Goal: Task Accomplishment & Management: Use online tool/utility

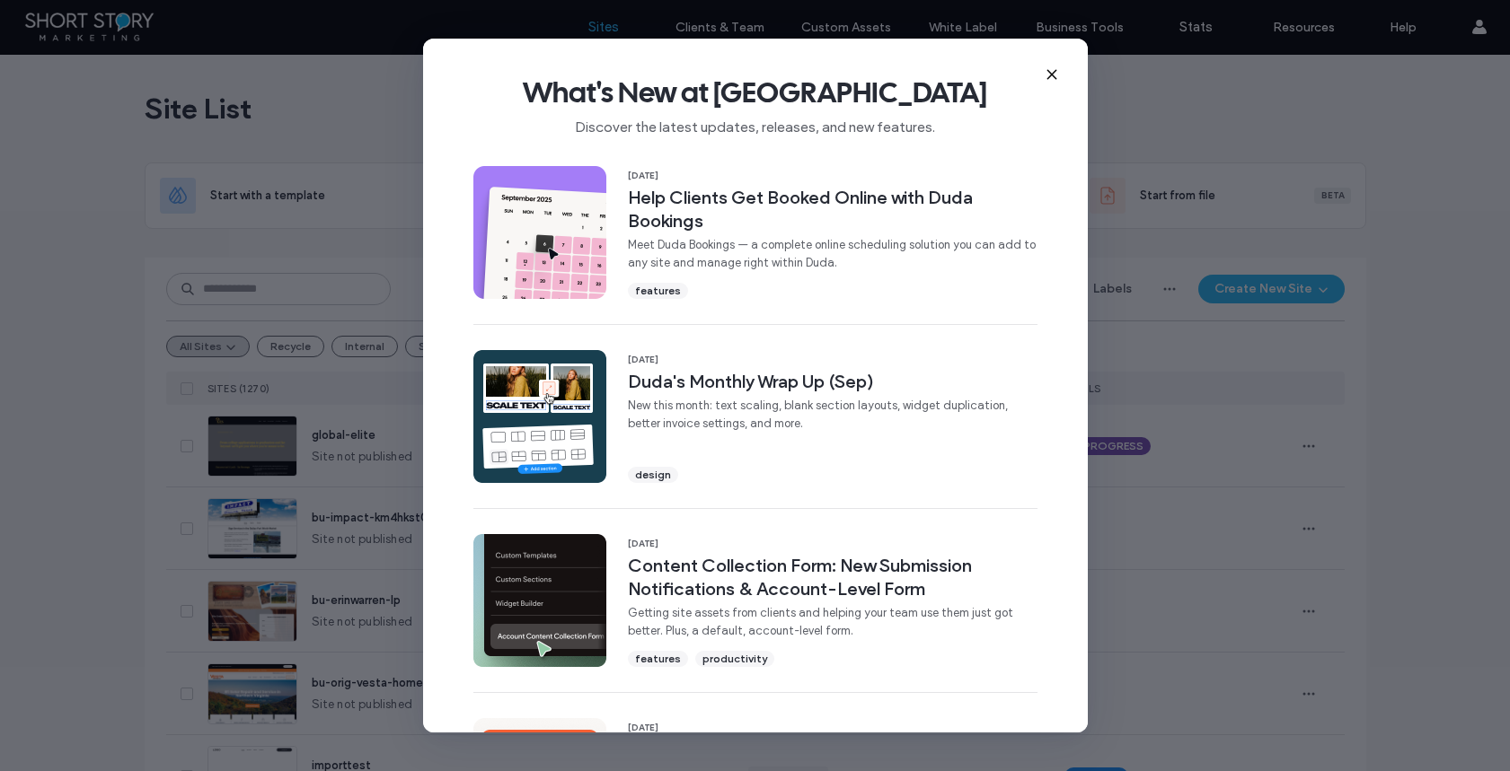
click at [1051, 74] on use at bounding box center [1051, 74] width 8 height 8
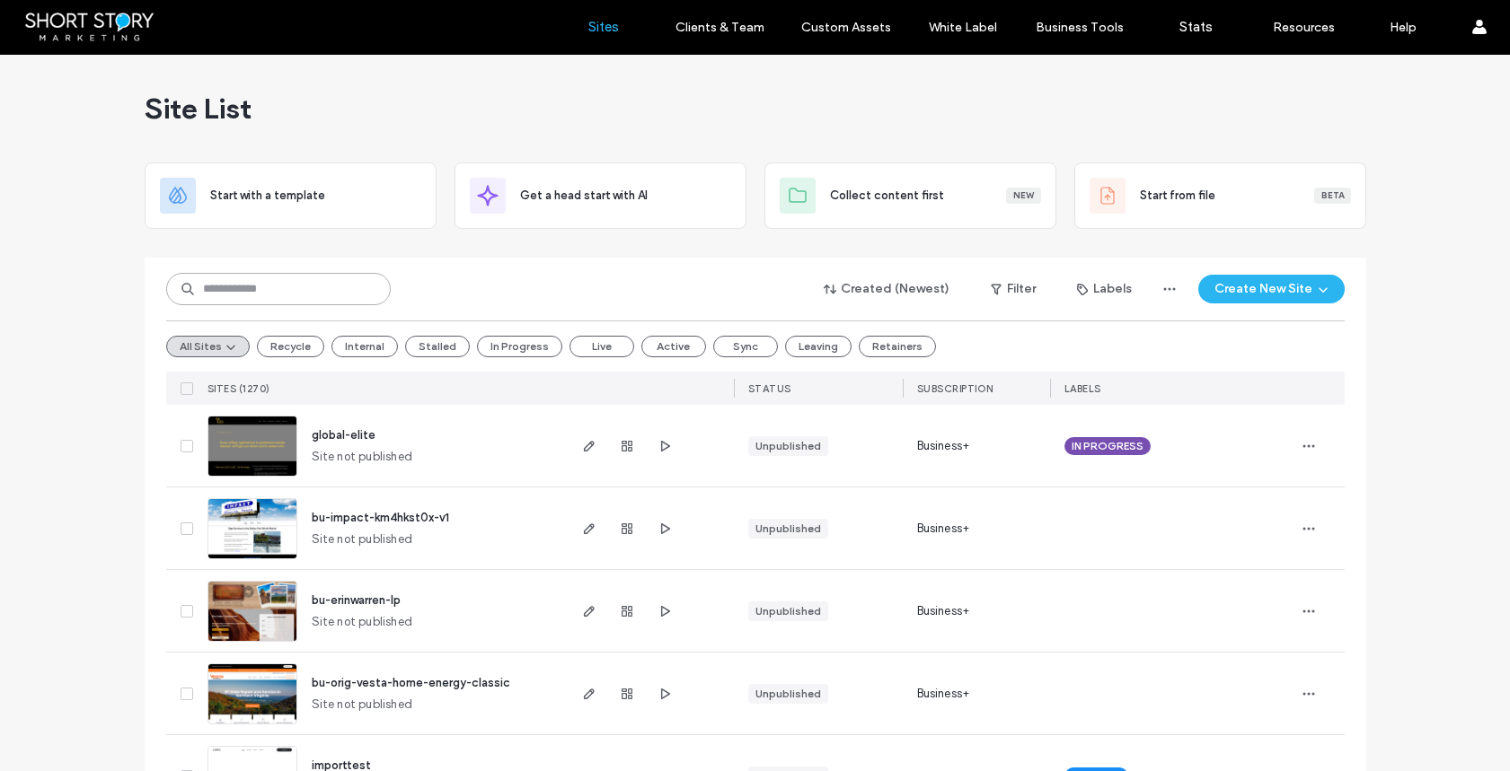
click at [251, 289] on input at bounding box center [278, 289] width 225 height 32
type input "****"
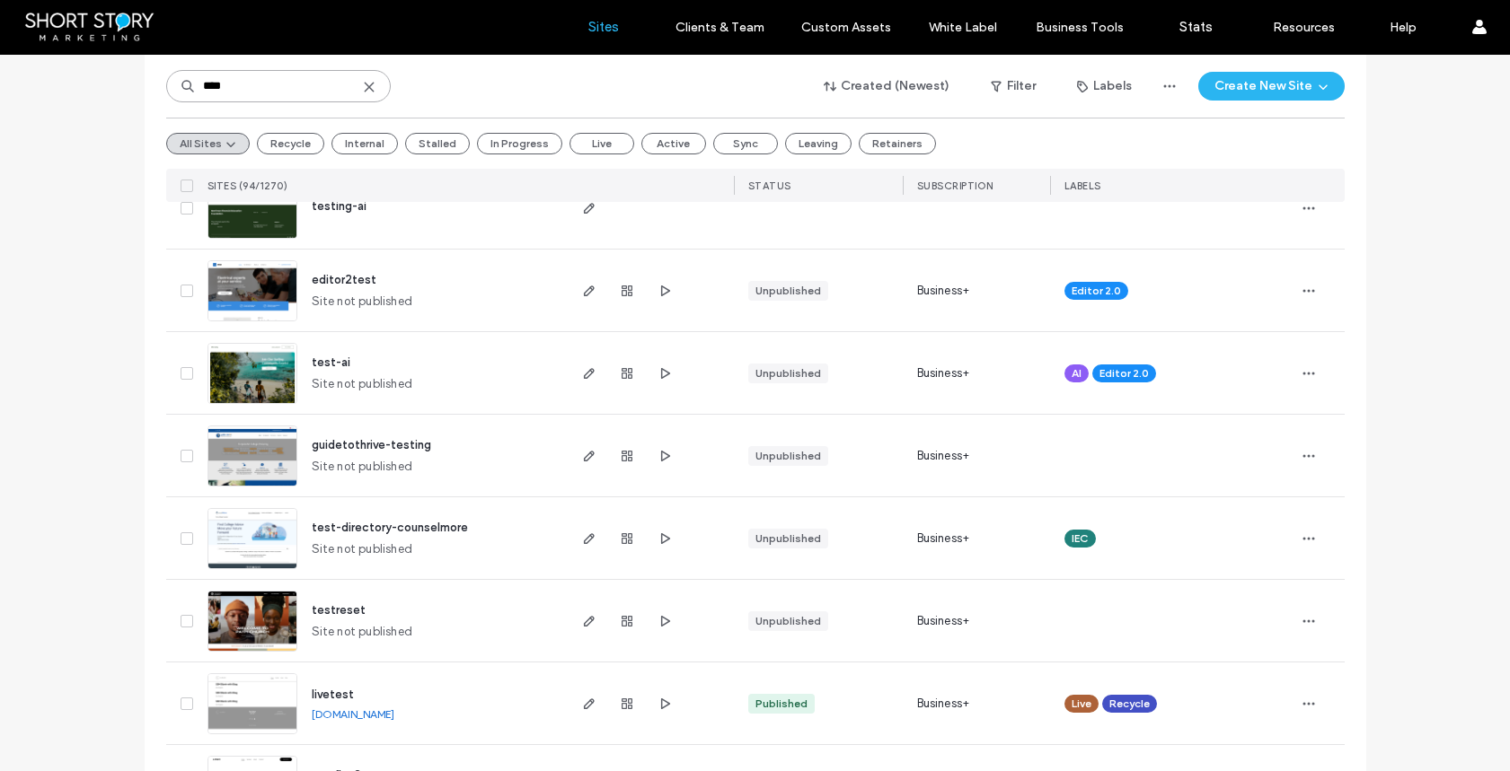
scroll to position [906, 0]
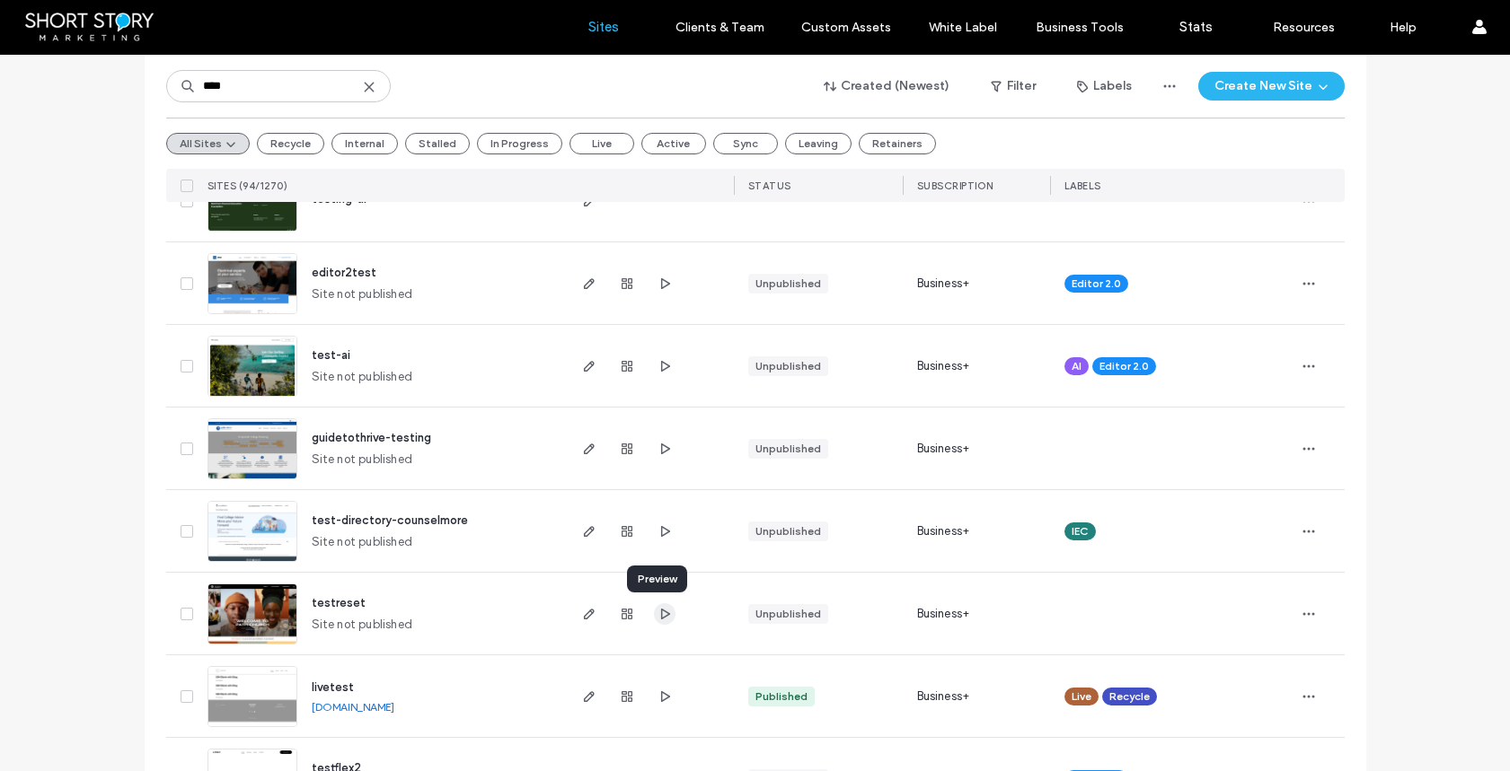
click at [660, 616] on use "button" at bounding box center [664, 613] width 9 height 11
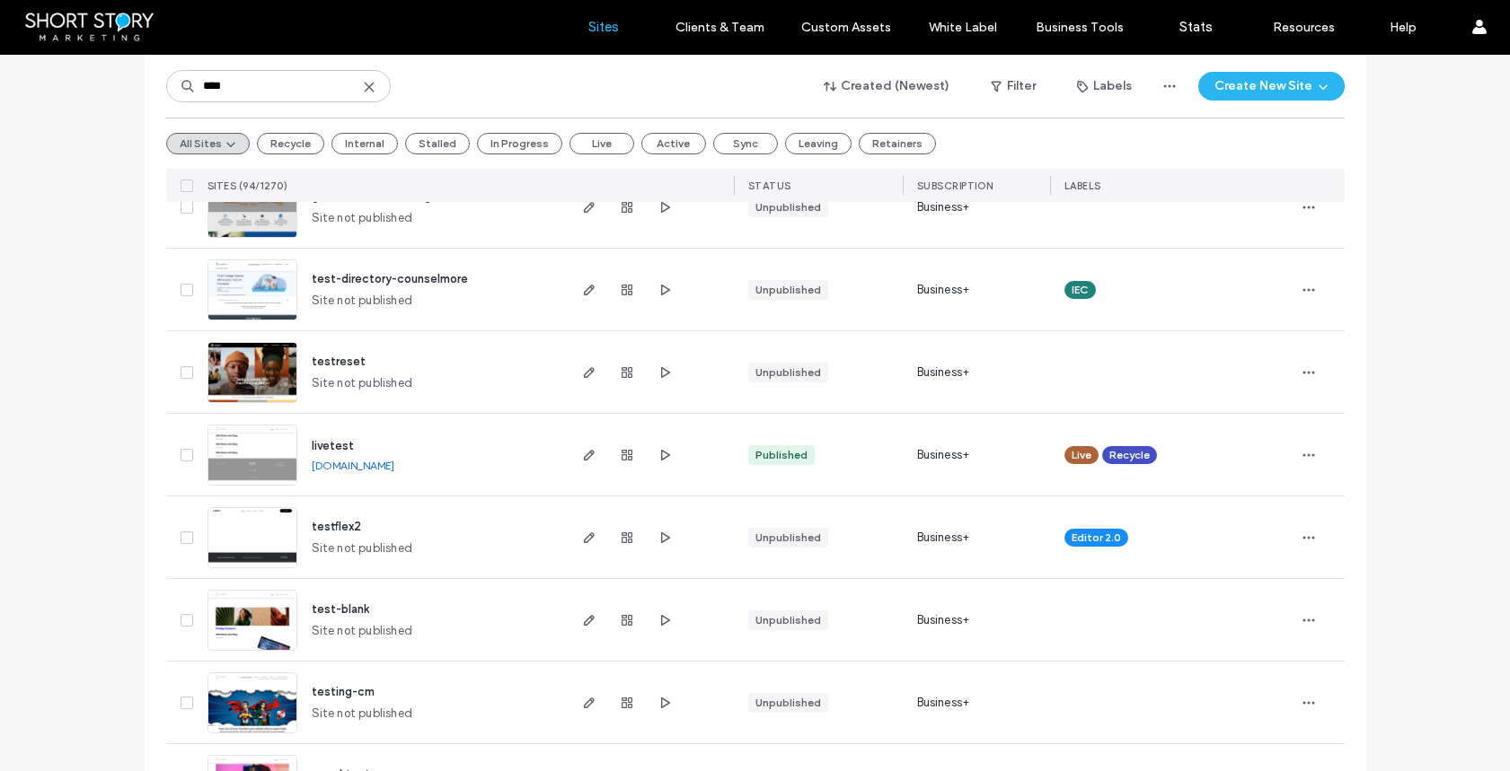
scroll to position [1176, 0]
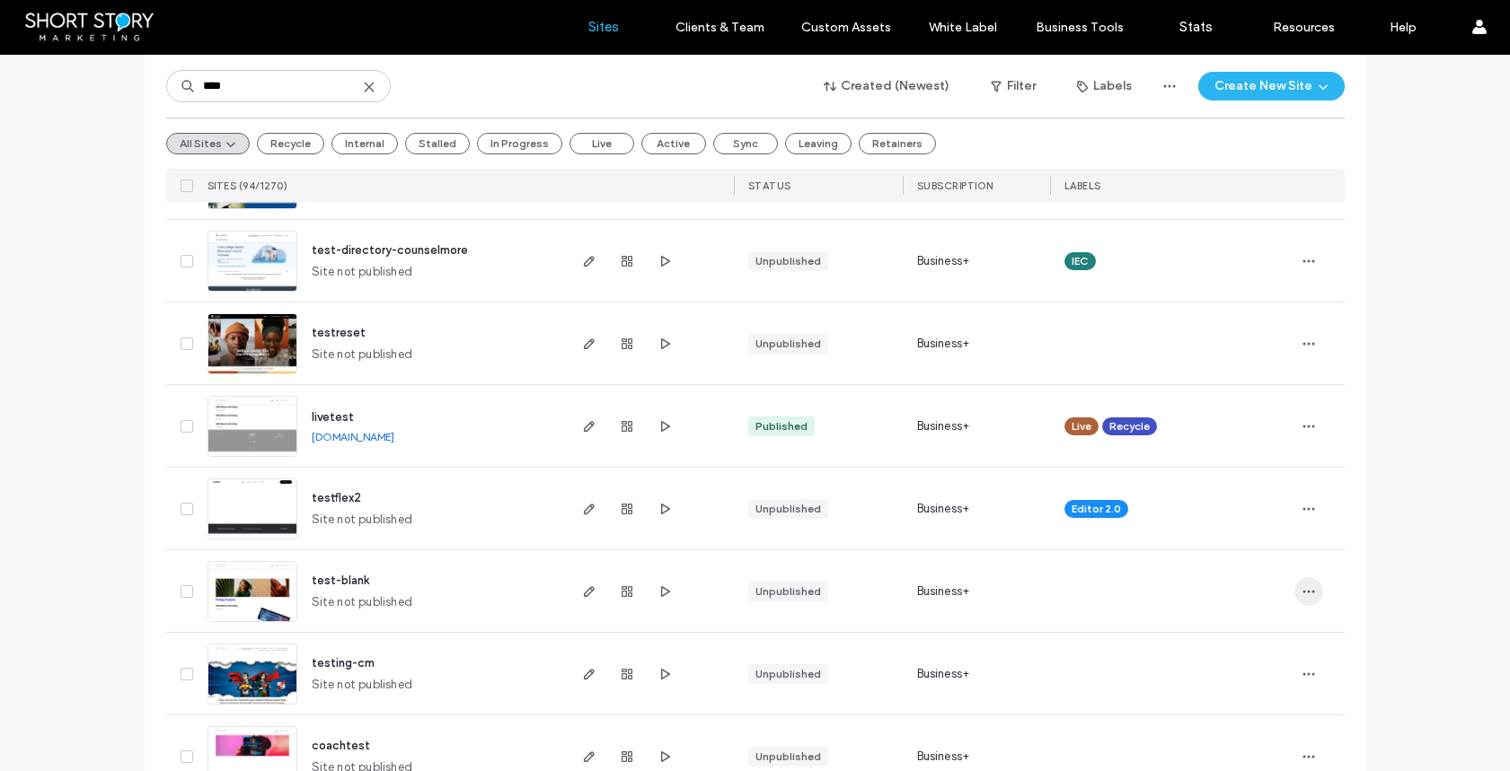
click at [1301, 590] on icon "button" at bounding box center [1308, 592] width 14 height 14
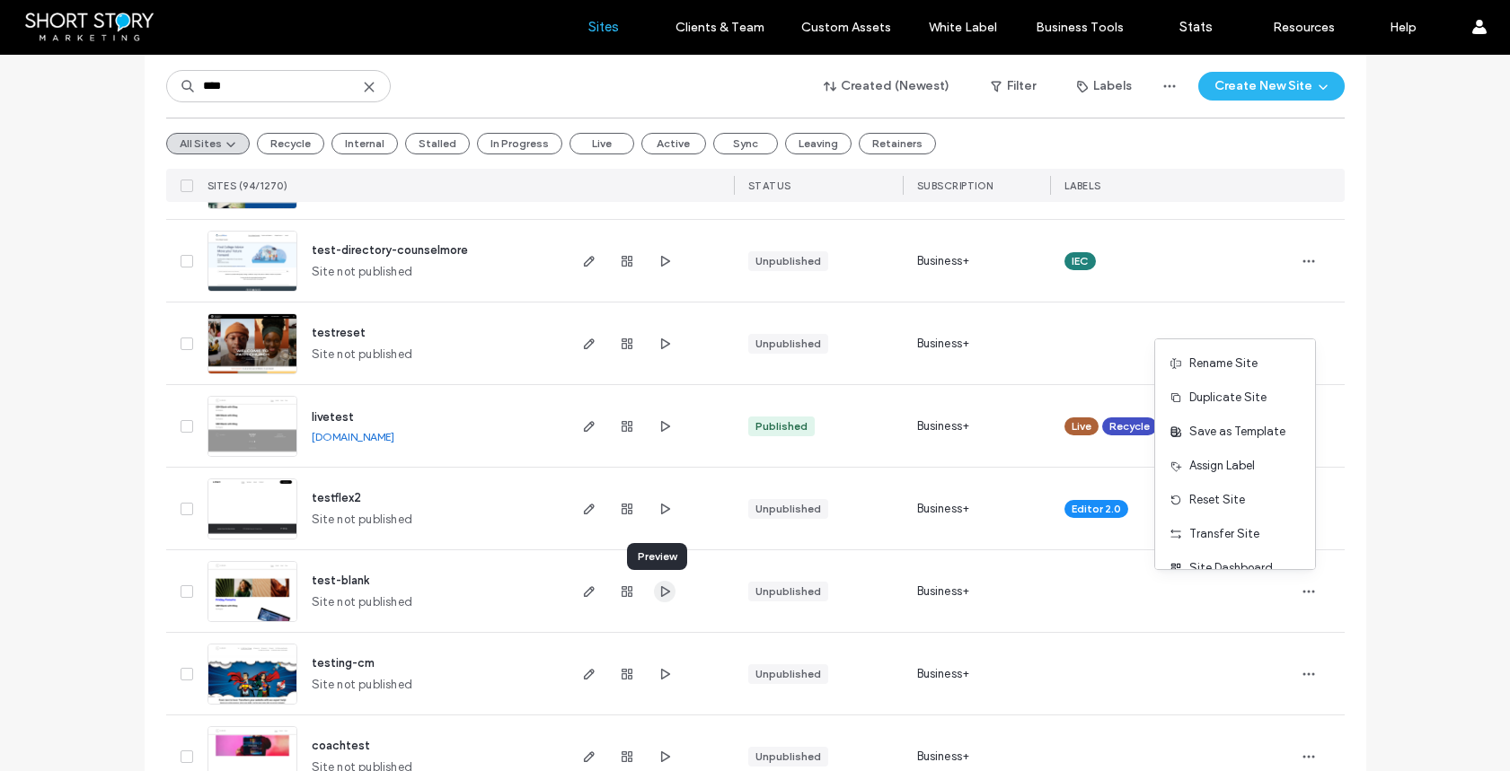
click at [663, 590] on icon "button" at bounding box center [664, 592] width 14 height 14
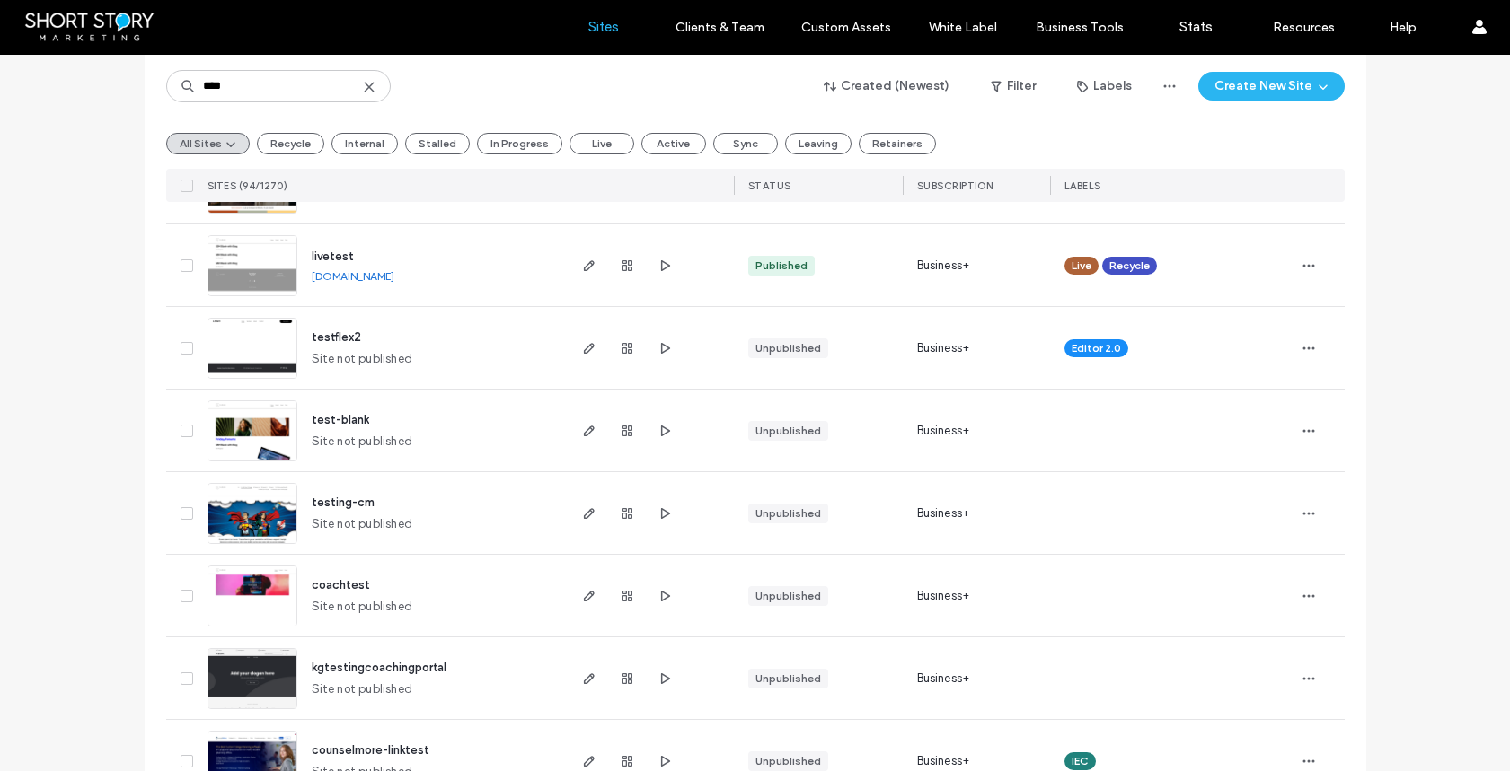
scroll to position [1332, 0]
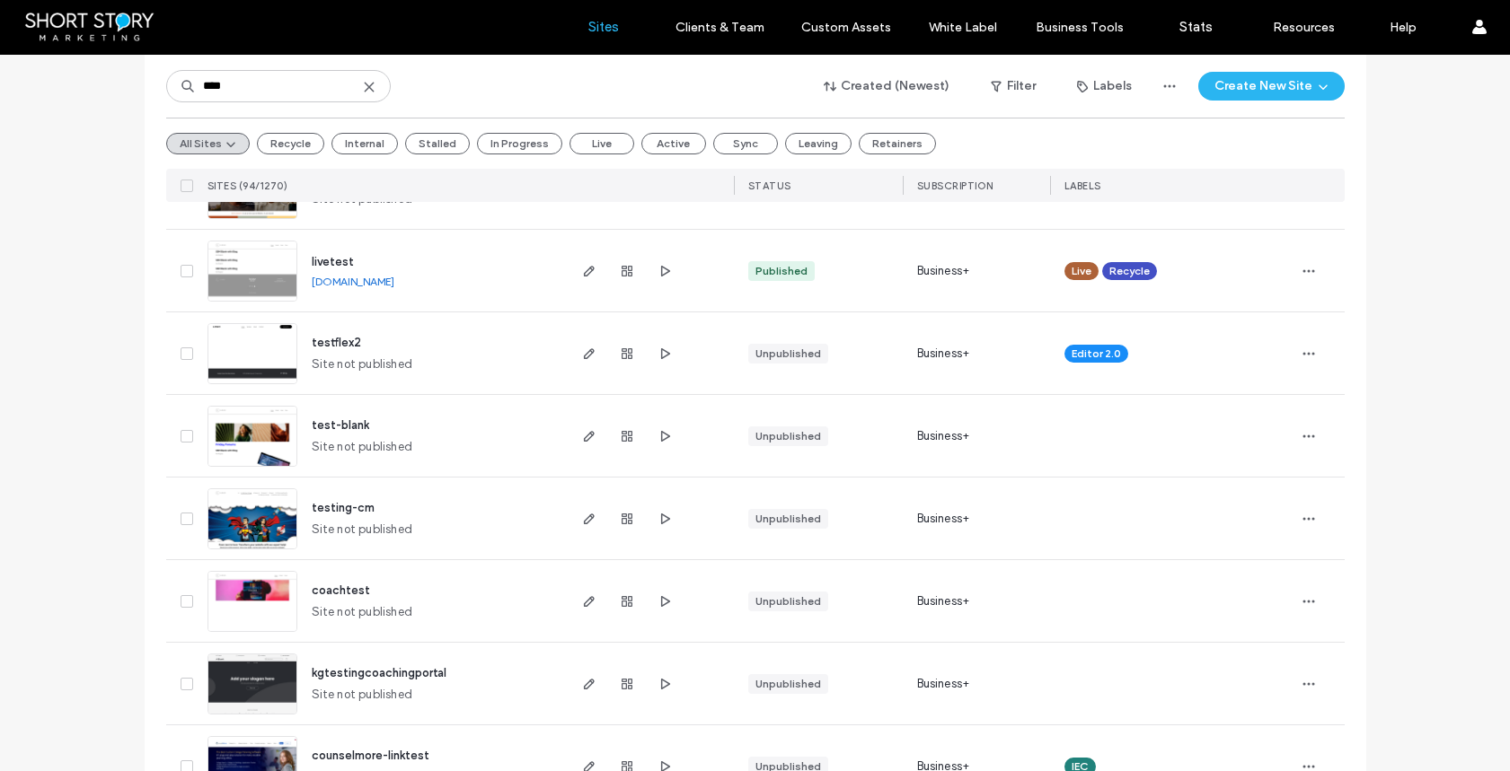
click at [330, 426] on span "test-blank" at bounding box center [340, 424] width 57 height 13
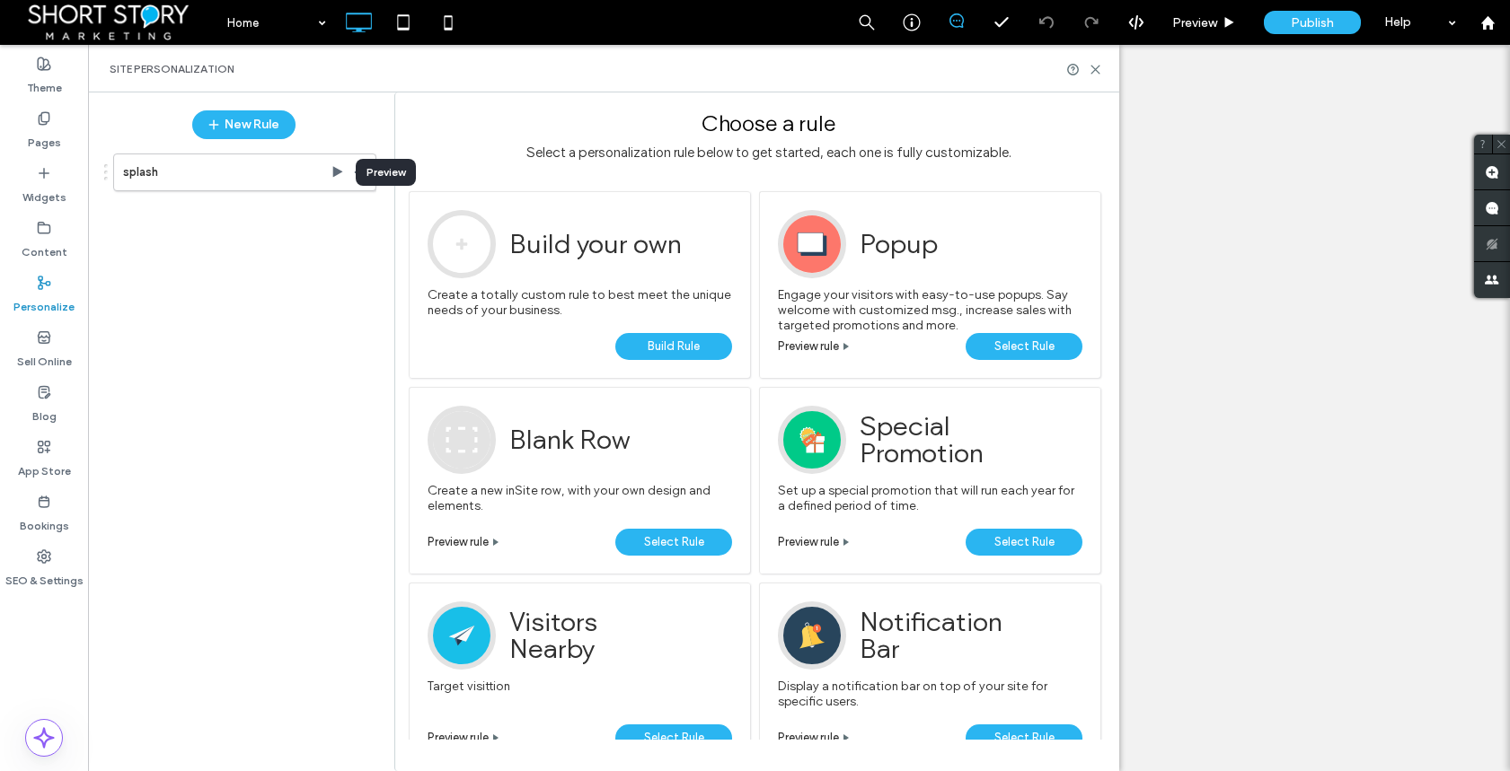
click at [336, 172] on use at bounding box center [338, 171] width 10 height 11
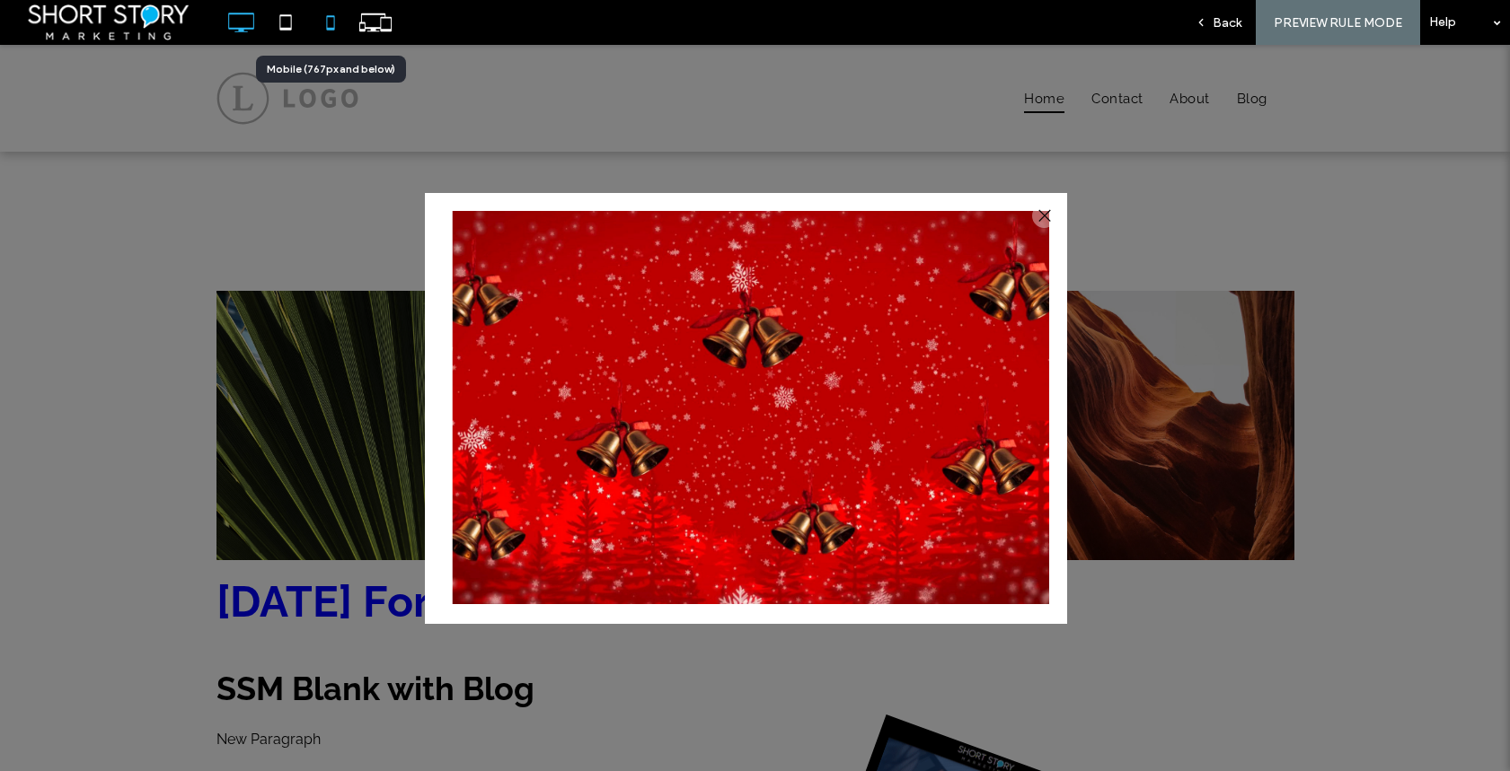
click at [339, 22] on icon at bounding box center [331, 22] width 36 height 36
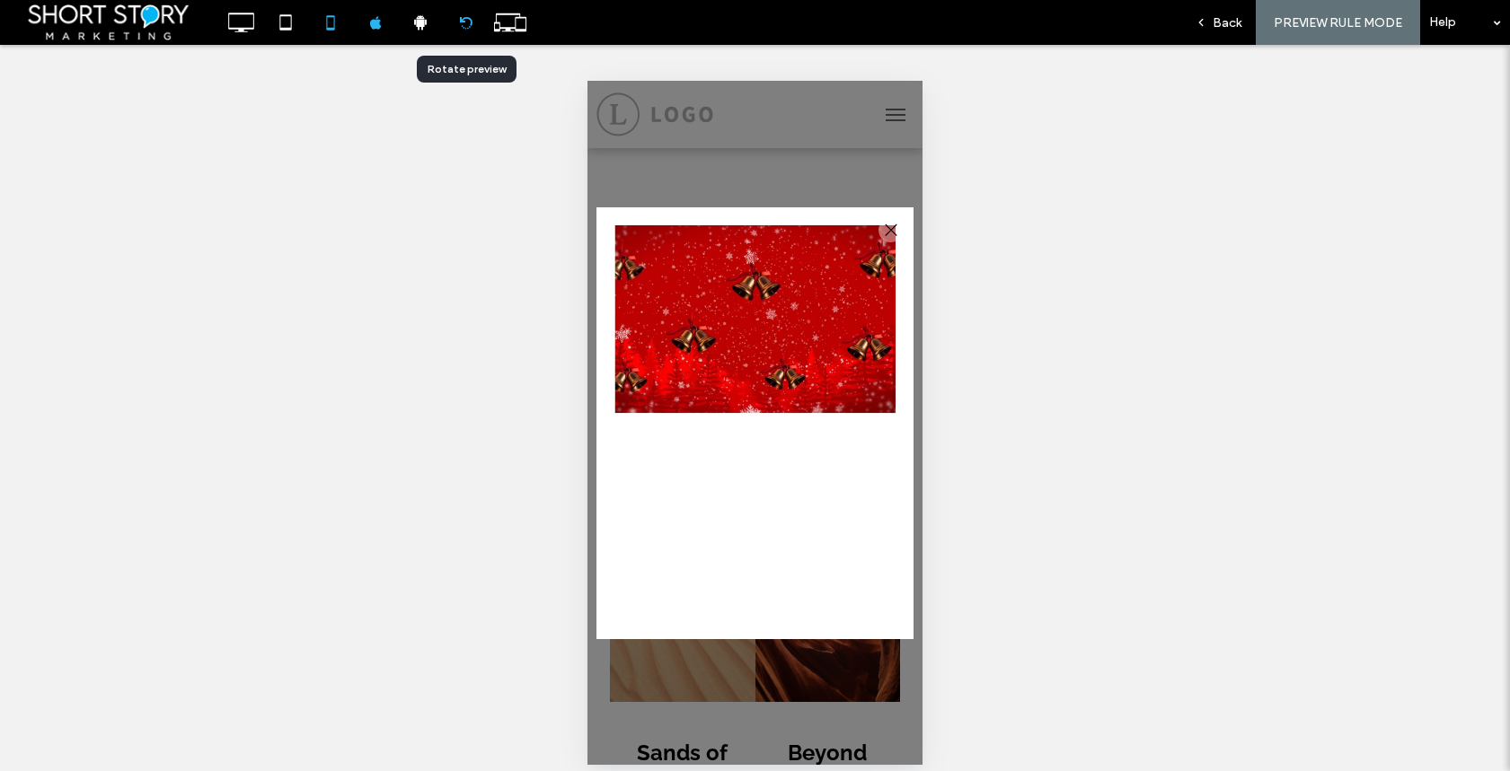
click at [464, 26] on icon at bounding box center [465, 22] width 13 height 13
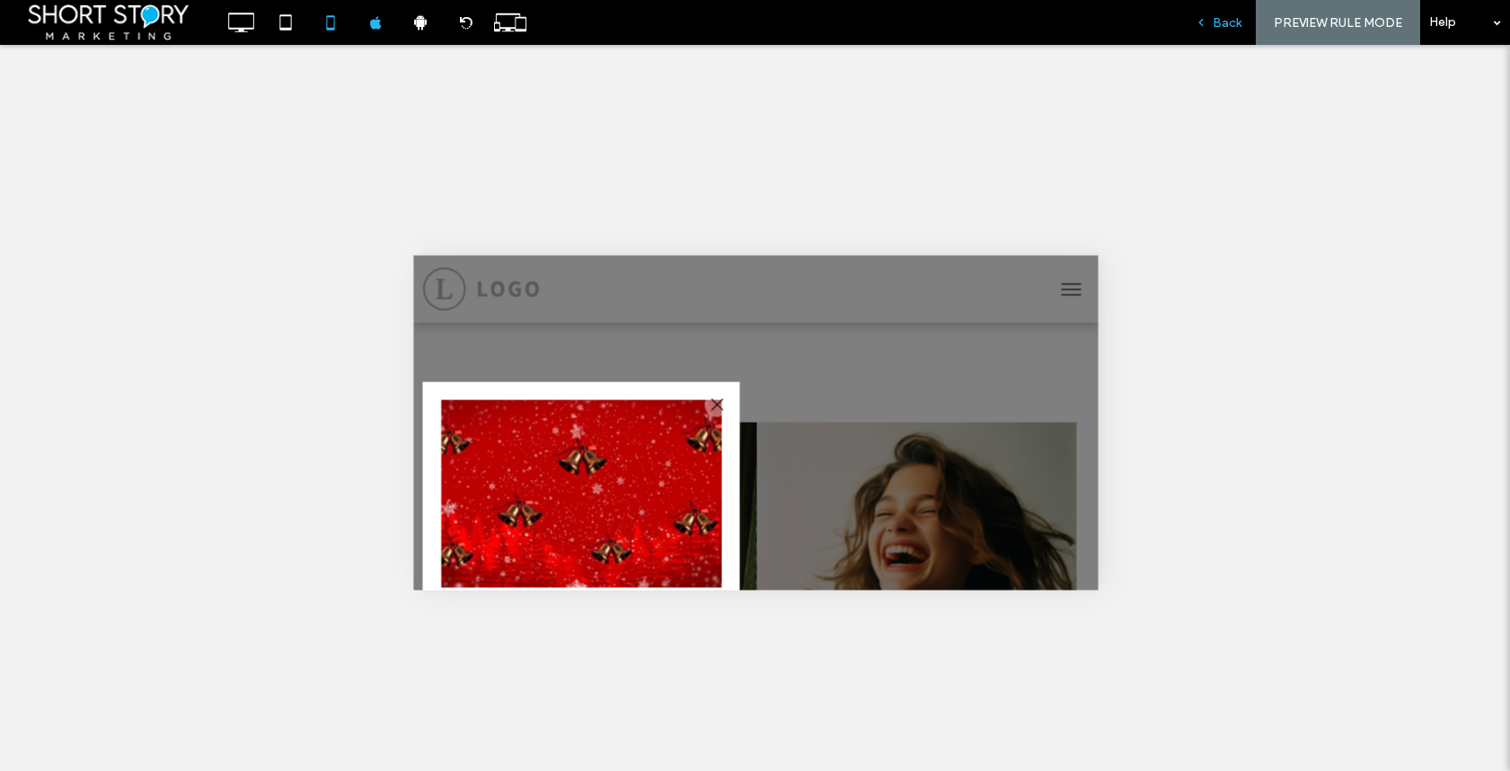
click at [1223, 23] on span "Back" at bounding box center [1226, 22] width 29 height 15
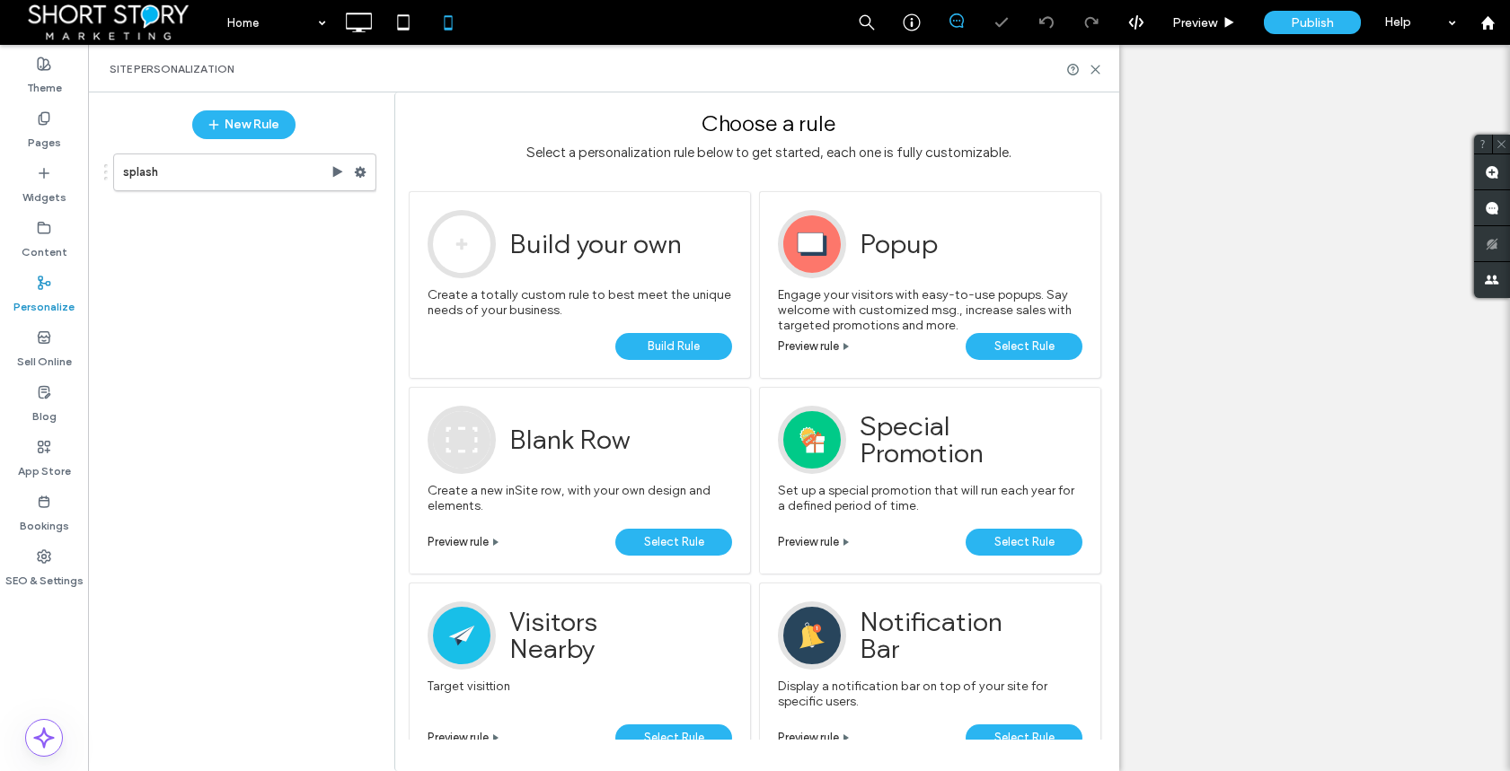
click at [1096, 66] on icon at bounding box center [1094, 69] width 13 height 13
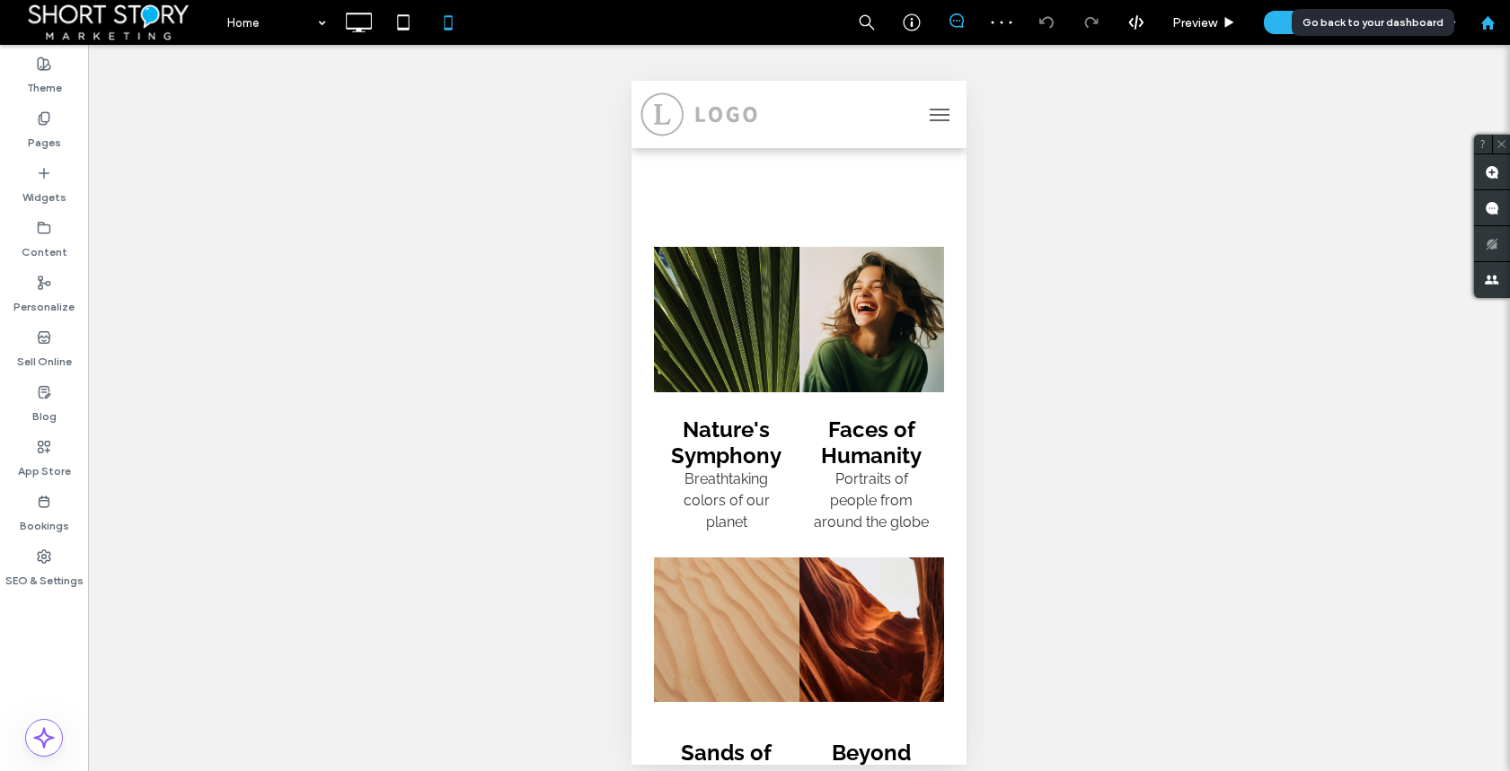
click at [1486, 22] on use at bounding box center [1486, 21] width 13 height 13
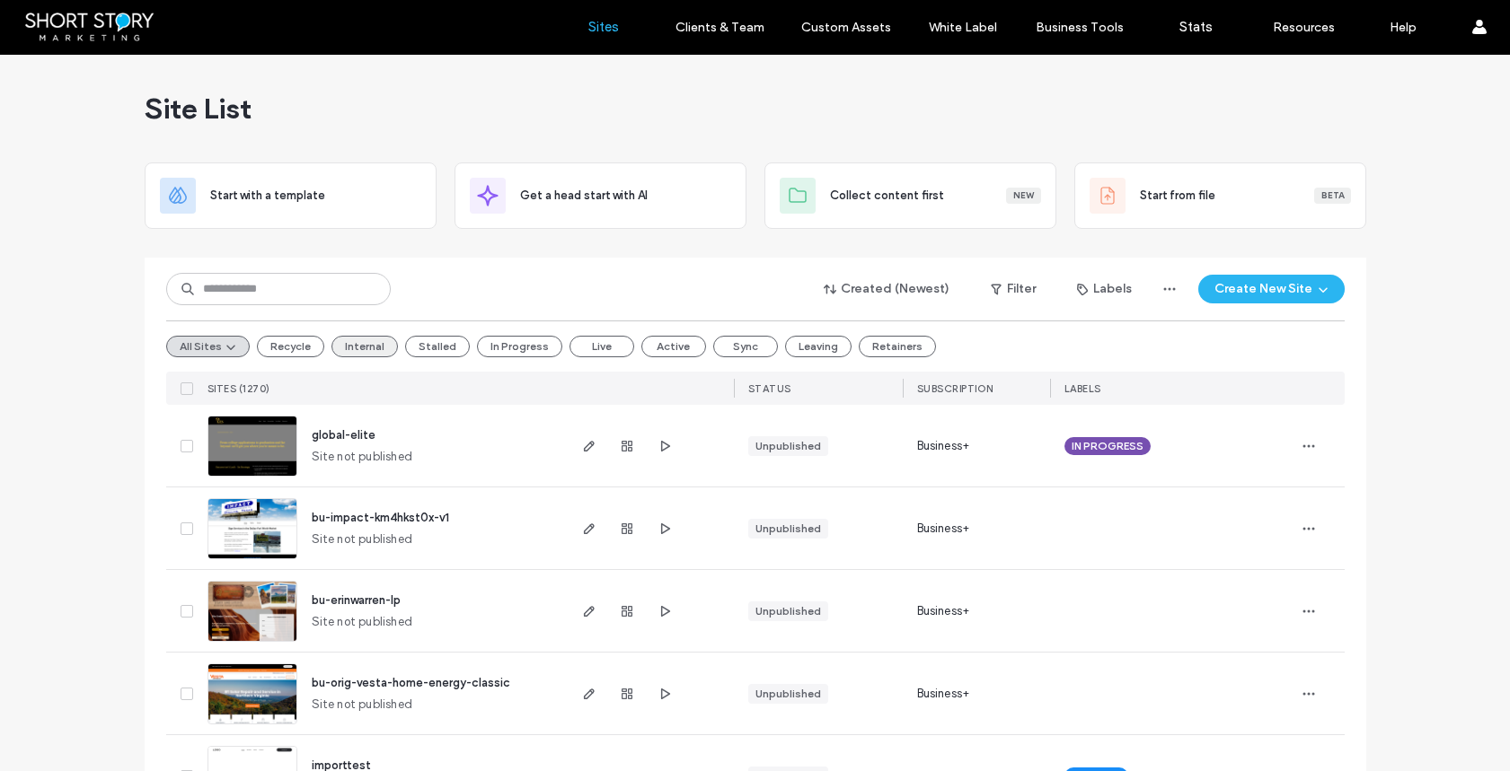
click at [353, 345] on button "Internal" at bounding box center [364, 347] width 66 height 22
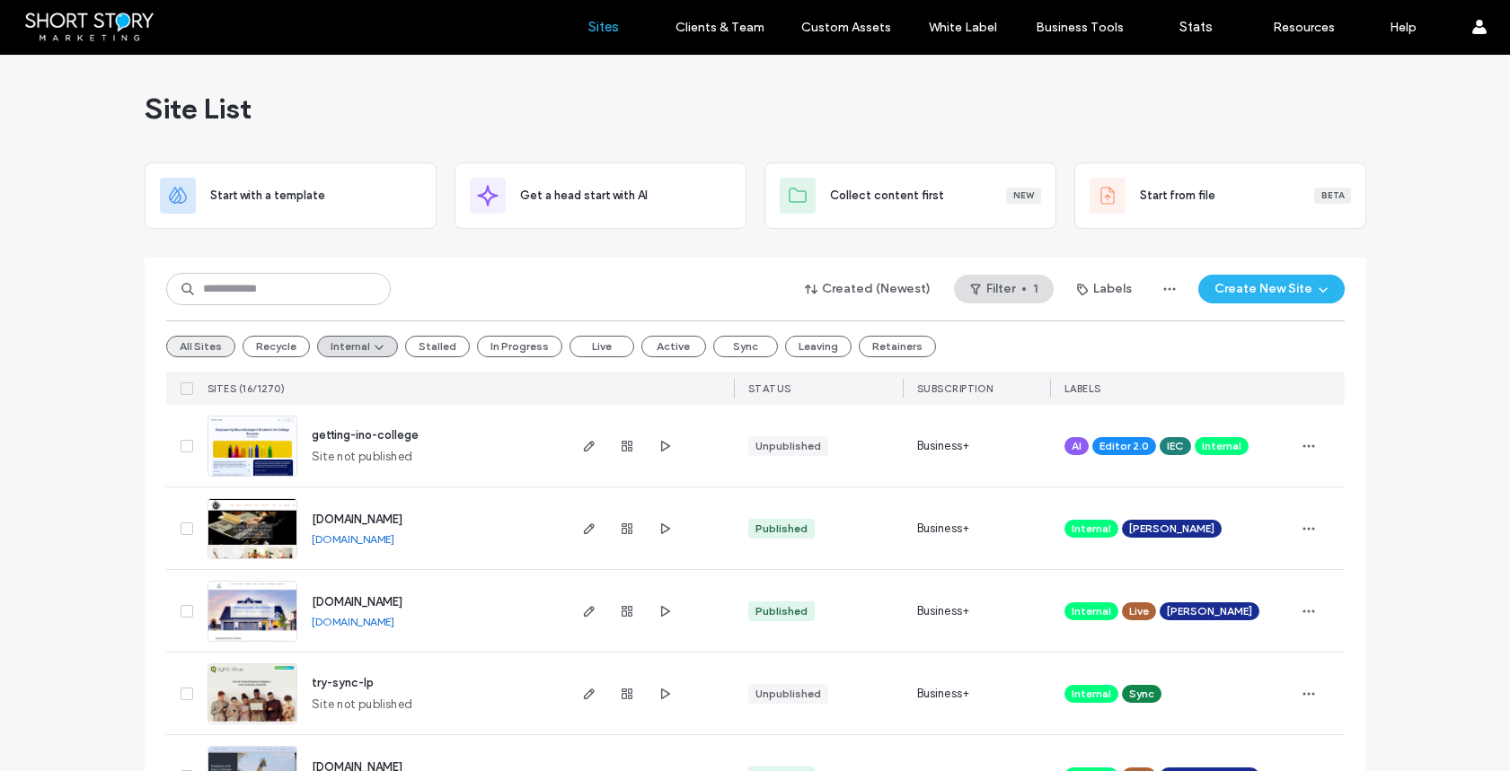
click at [201, 344] on button "All Sites" at bounding box center [200, 347] width 69 height 22
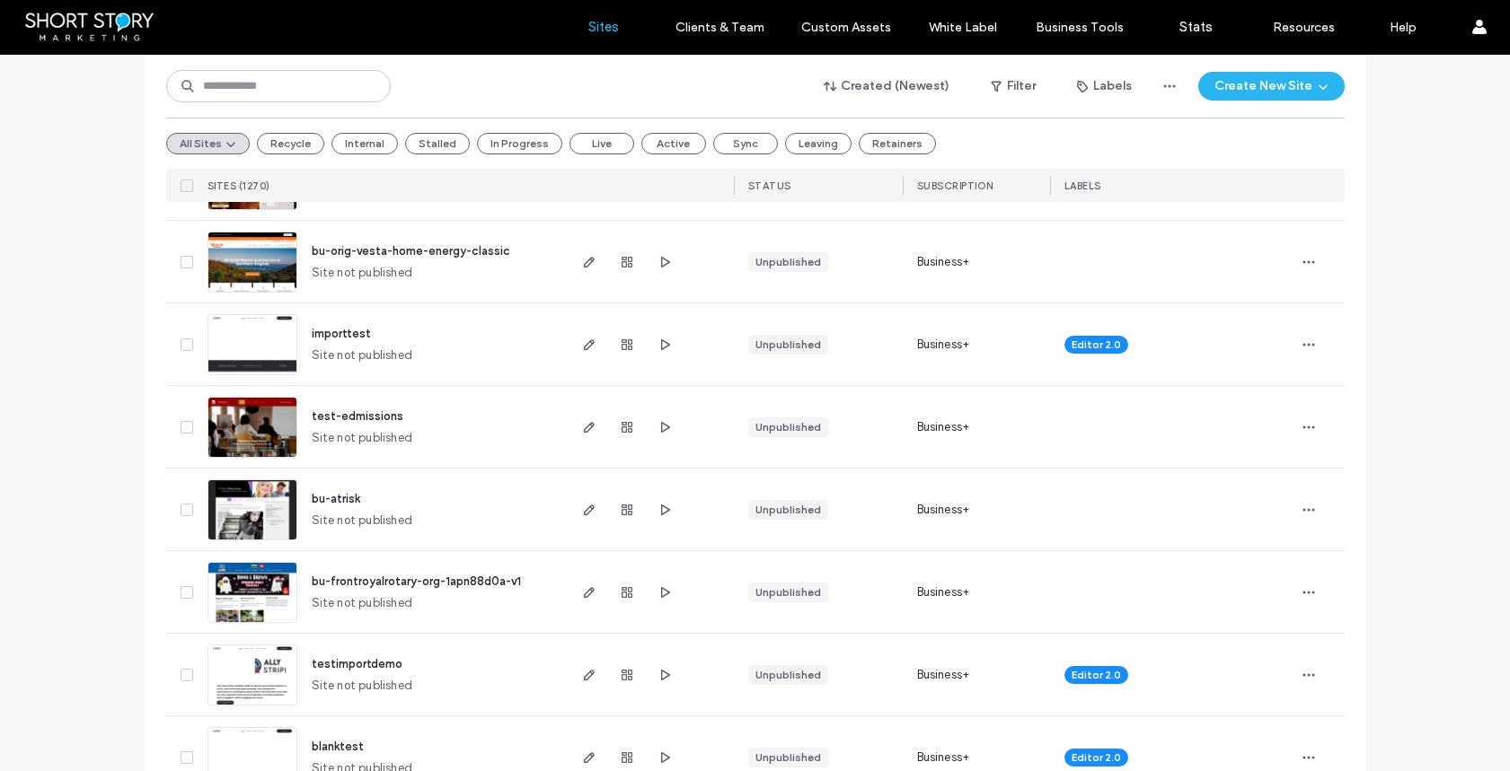
scroll to position [486, 0]
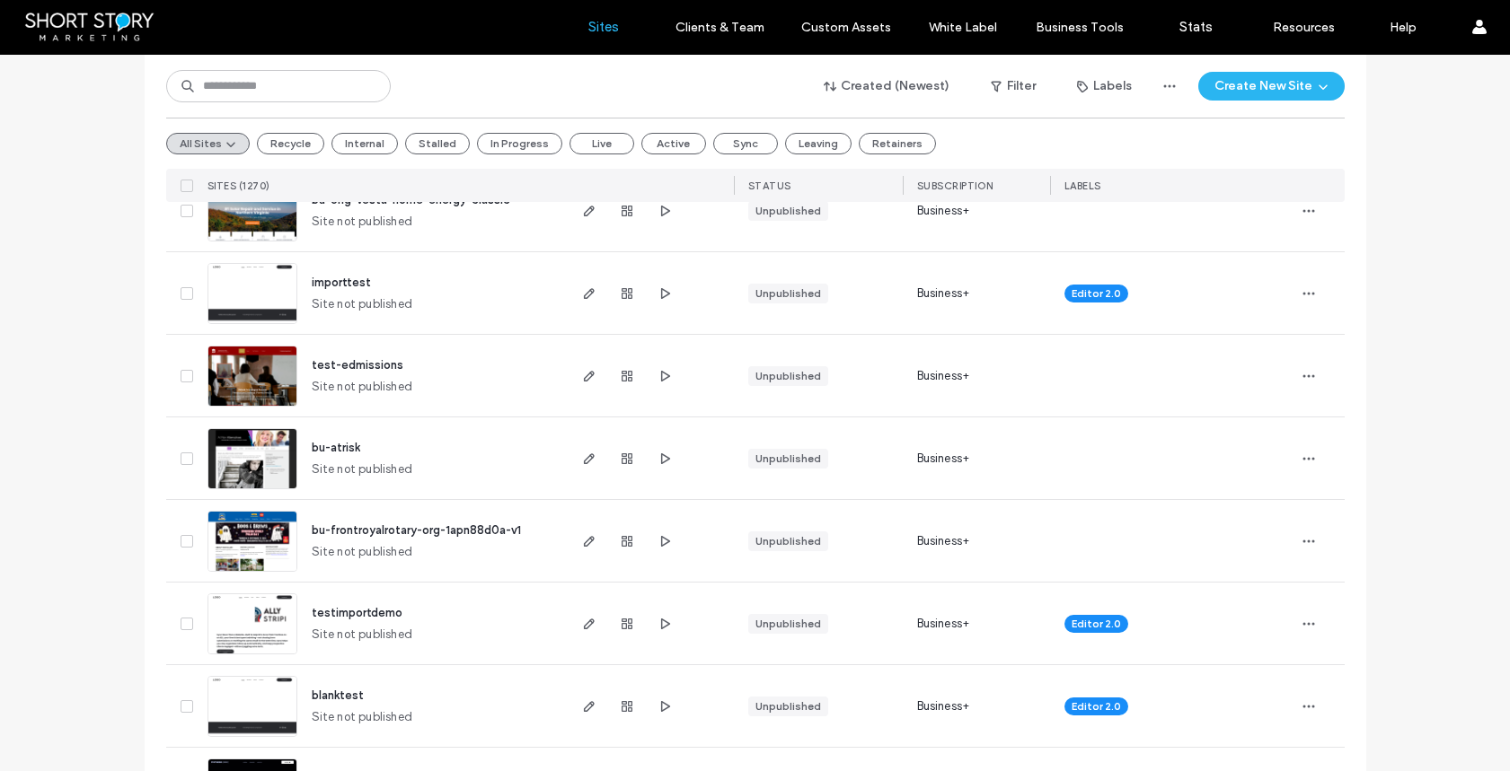
click at [320, 281] on span "importtest" at bounding box center [341, 282] width 59 height 13
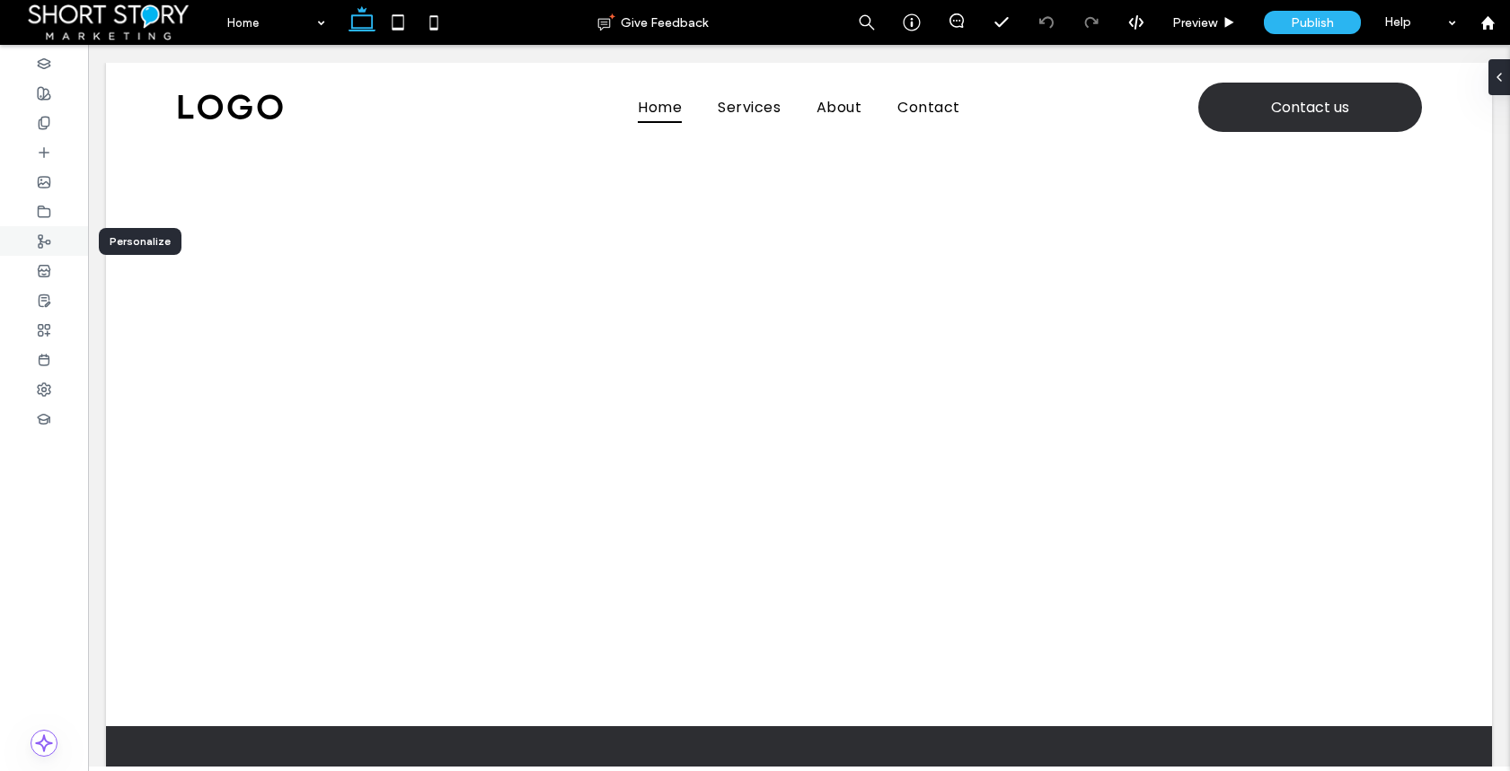
click at [42, 236] on use at bounding box center [45, 241] width 12 height 13
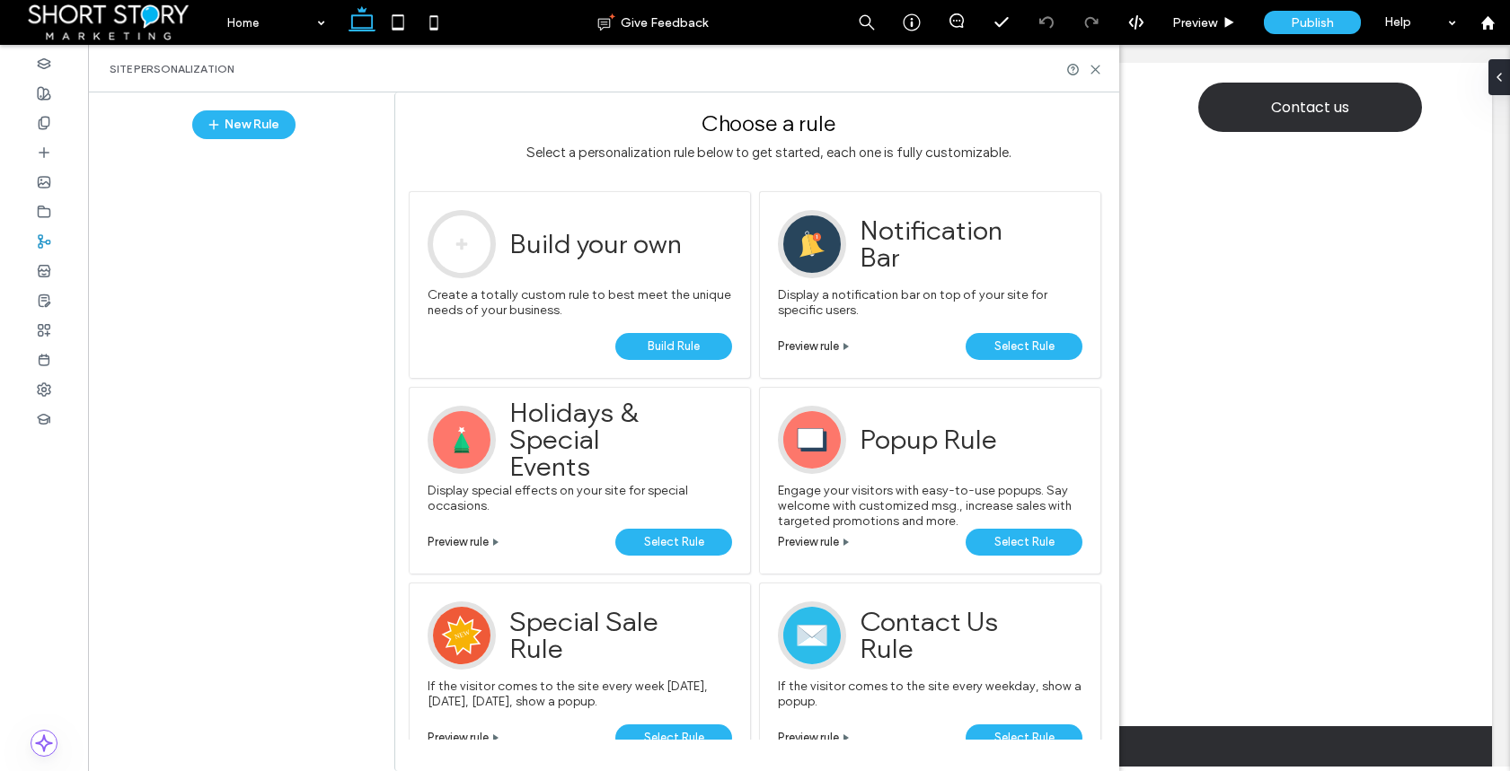
click at [1017, 534] on span "Select Rule" at bounding box center [1024, 542] width 60 height 27
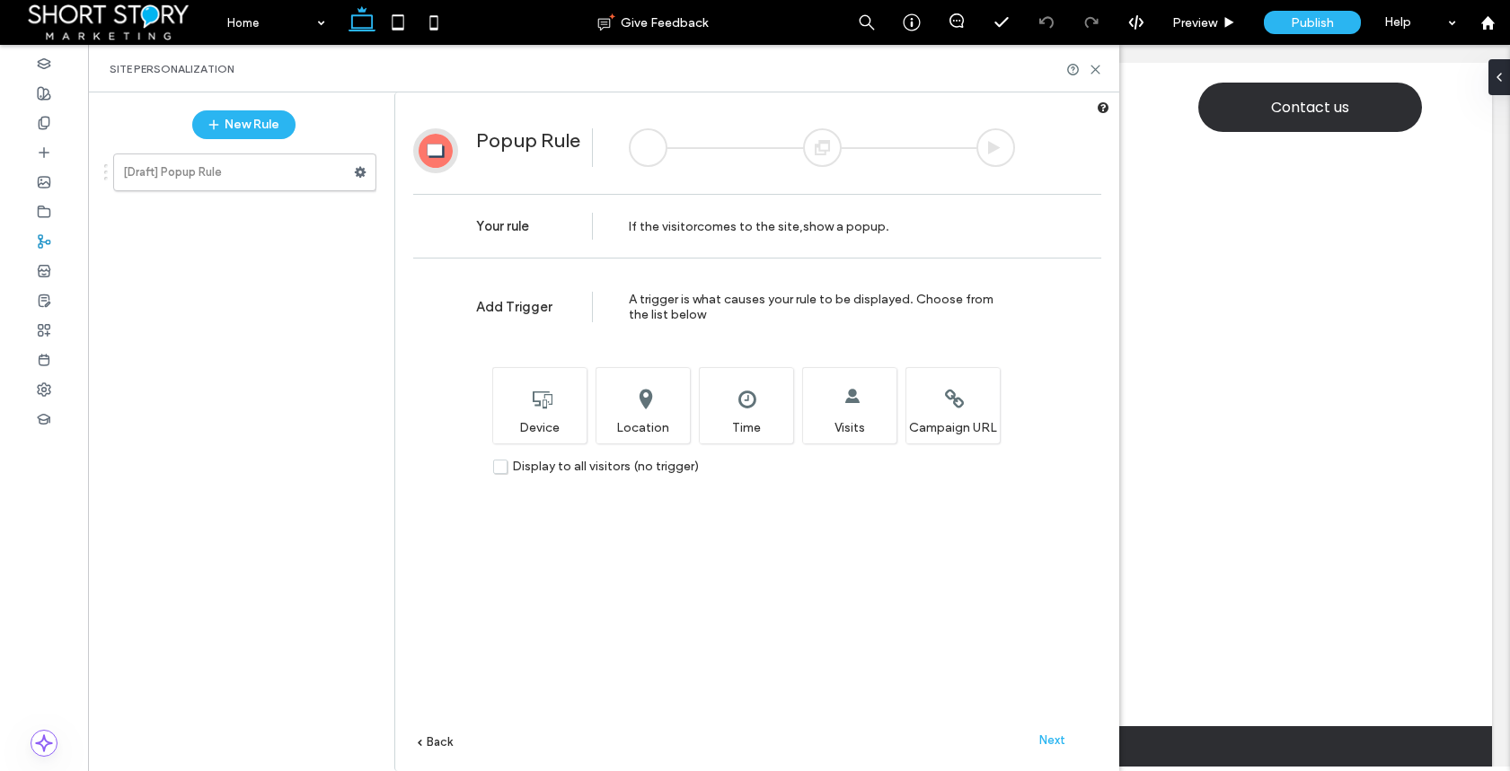
click at [1050, 735] on span "Next" at bounding box center [1052, 740] width 26 height 13
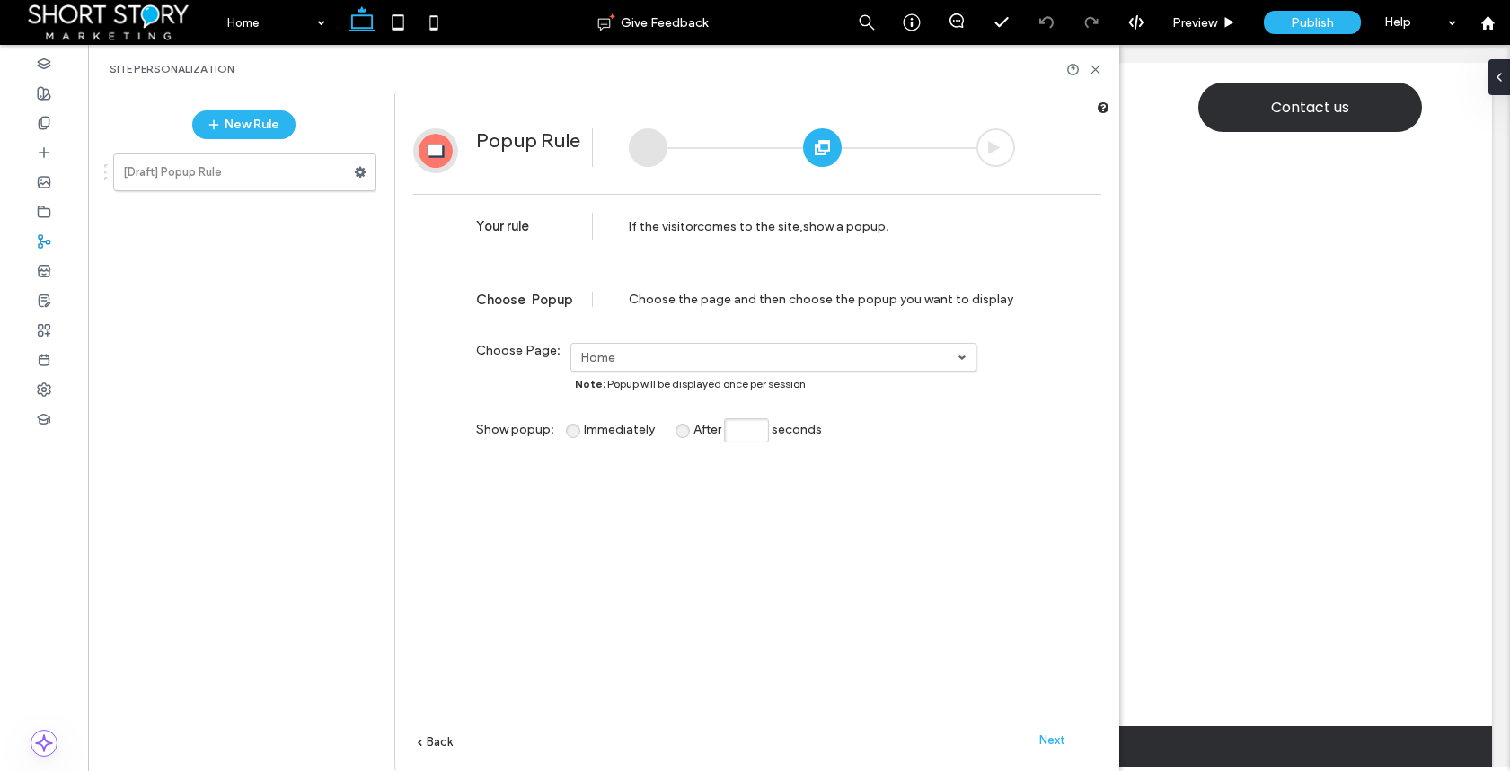
click at [1051, 735] on span "Next" at bounding box center [1052, 740] width 26 height 13
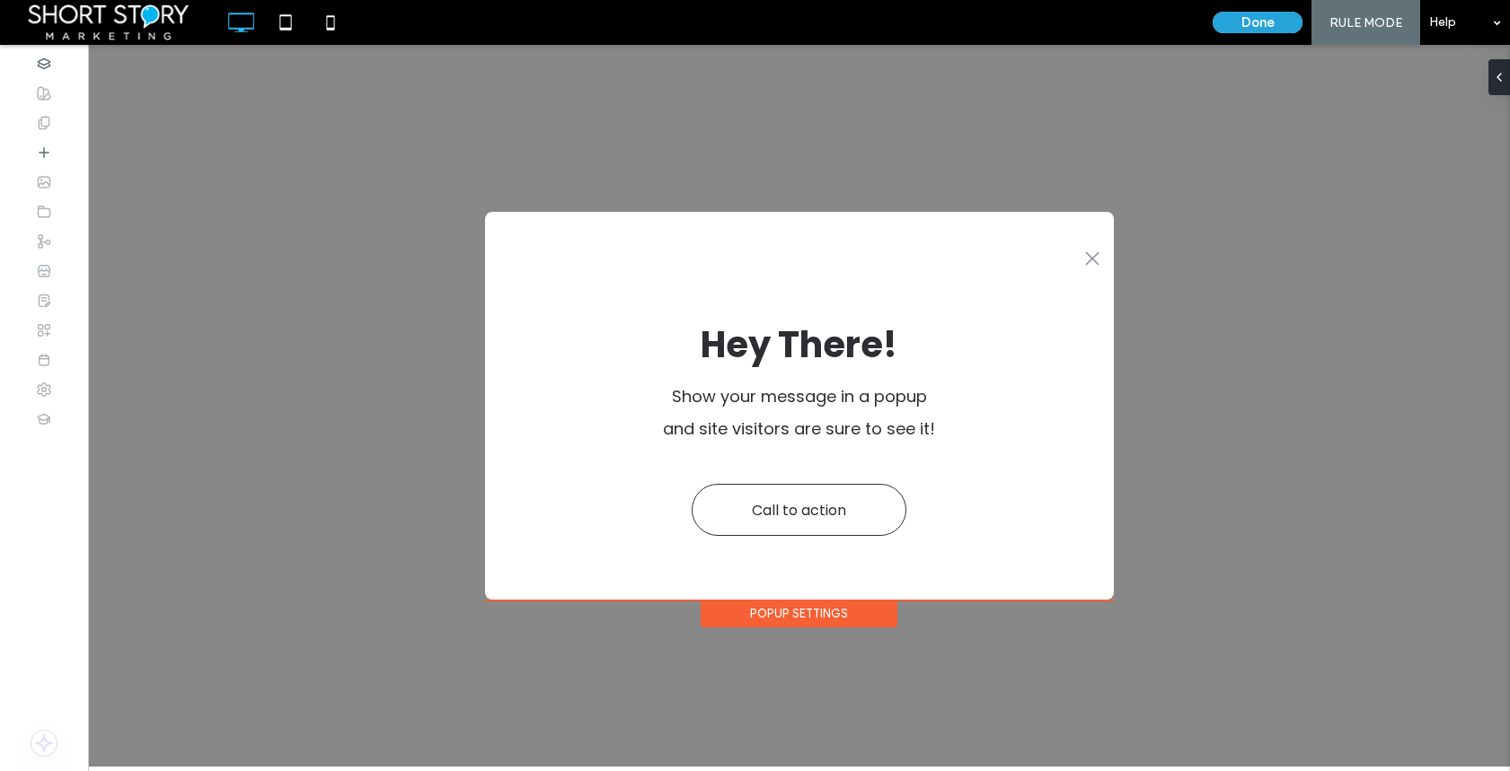
click at [1268, 17] on button "Done" at bounding box center [1257, 23] width 90 height 22
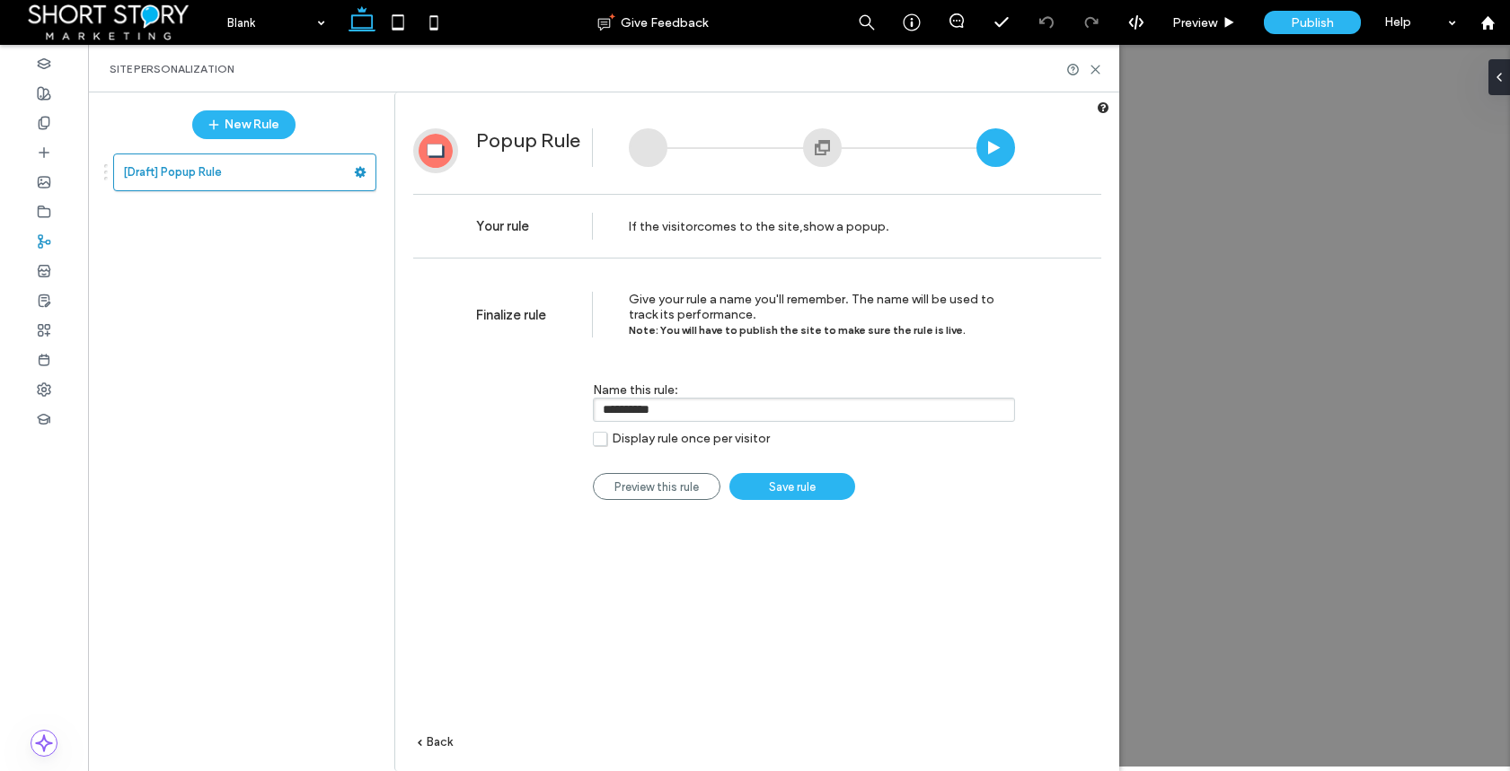
click at [767, 493] on link "Save rule" at bounding box center [792, 486] width 126 height 27
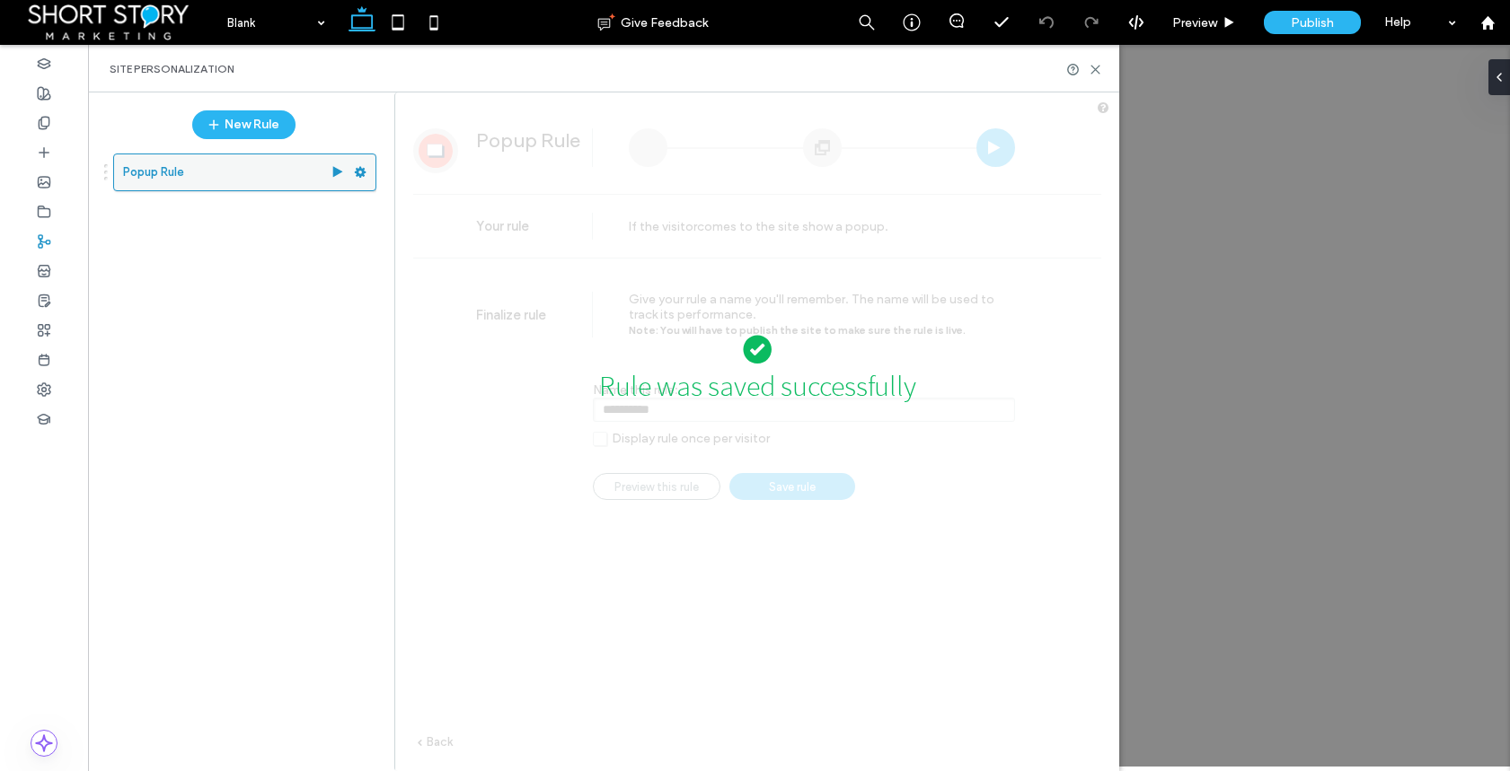
click at [331, 170] on icon at bounding box center [337, 172] width 14 height 14
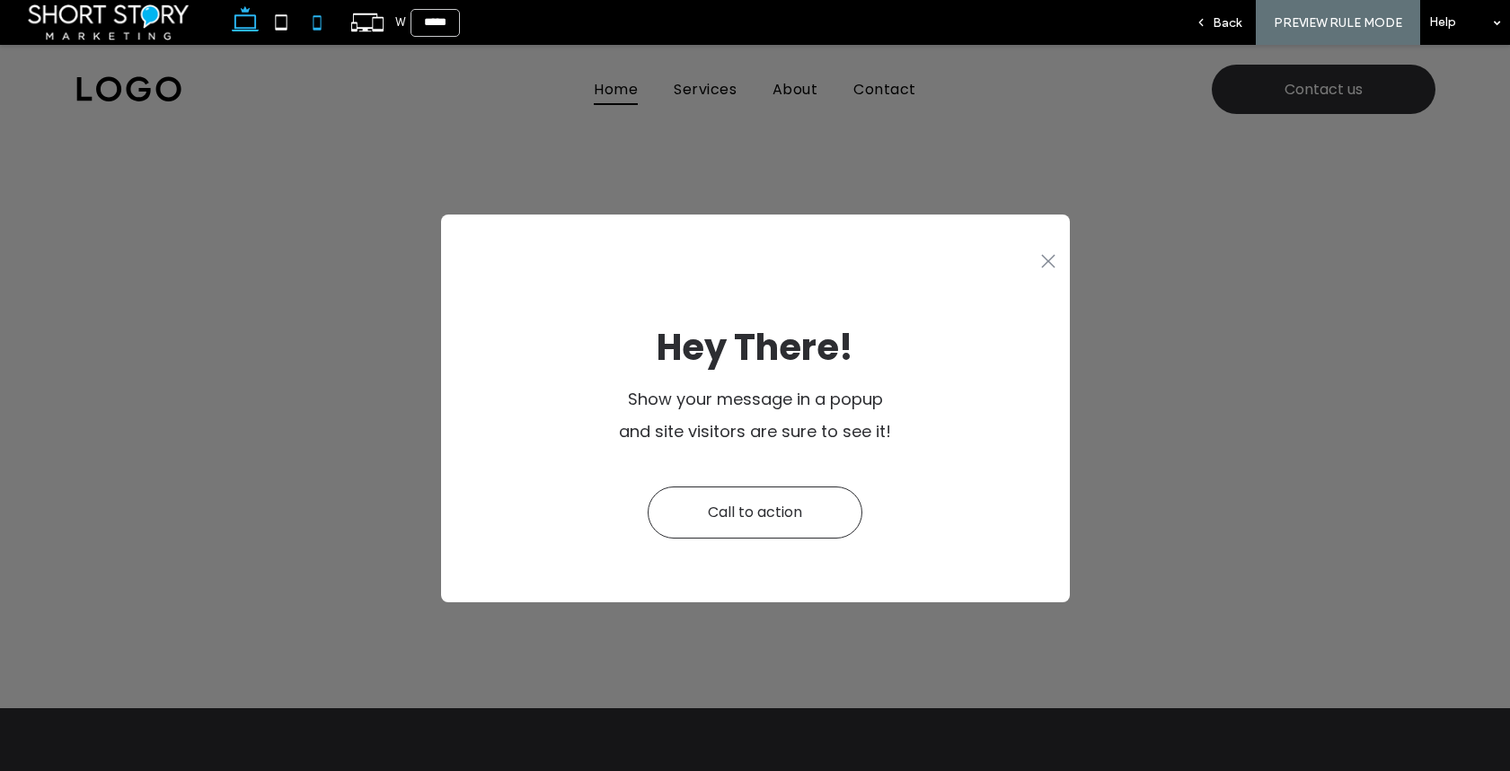
click at [321, 24] on use at bounding box center [317, 22] width 8 height 14
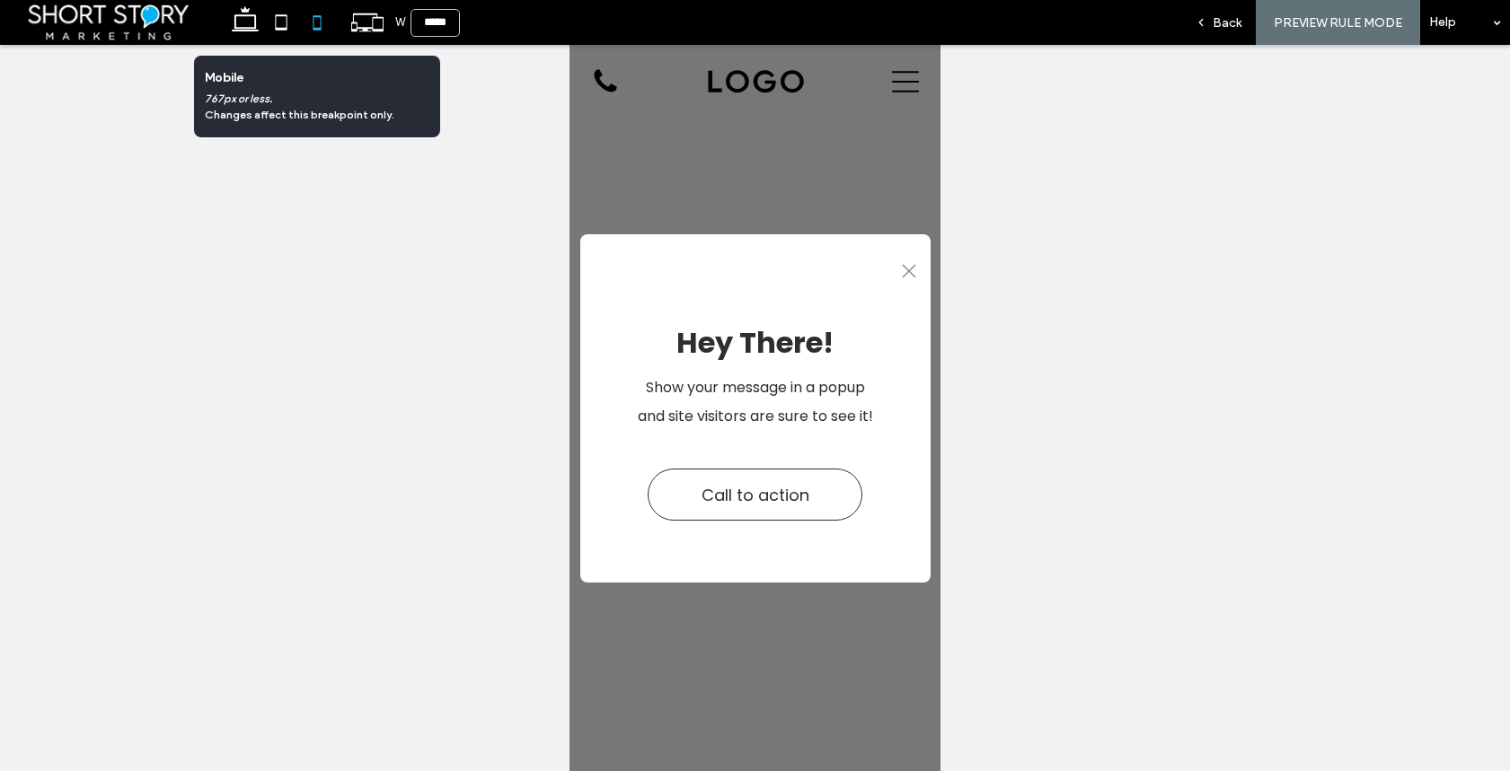
type input "*****"
click at [321, 23] on use at bounding box center [317, 22] width 8 height 14
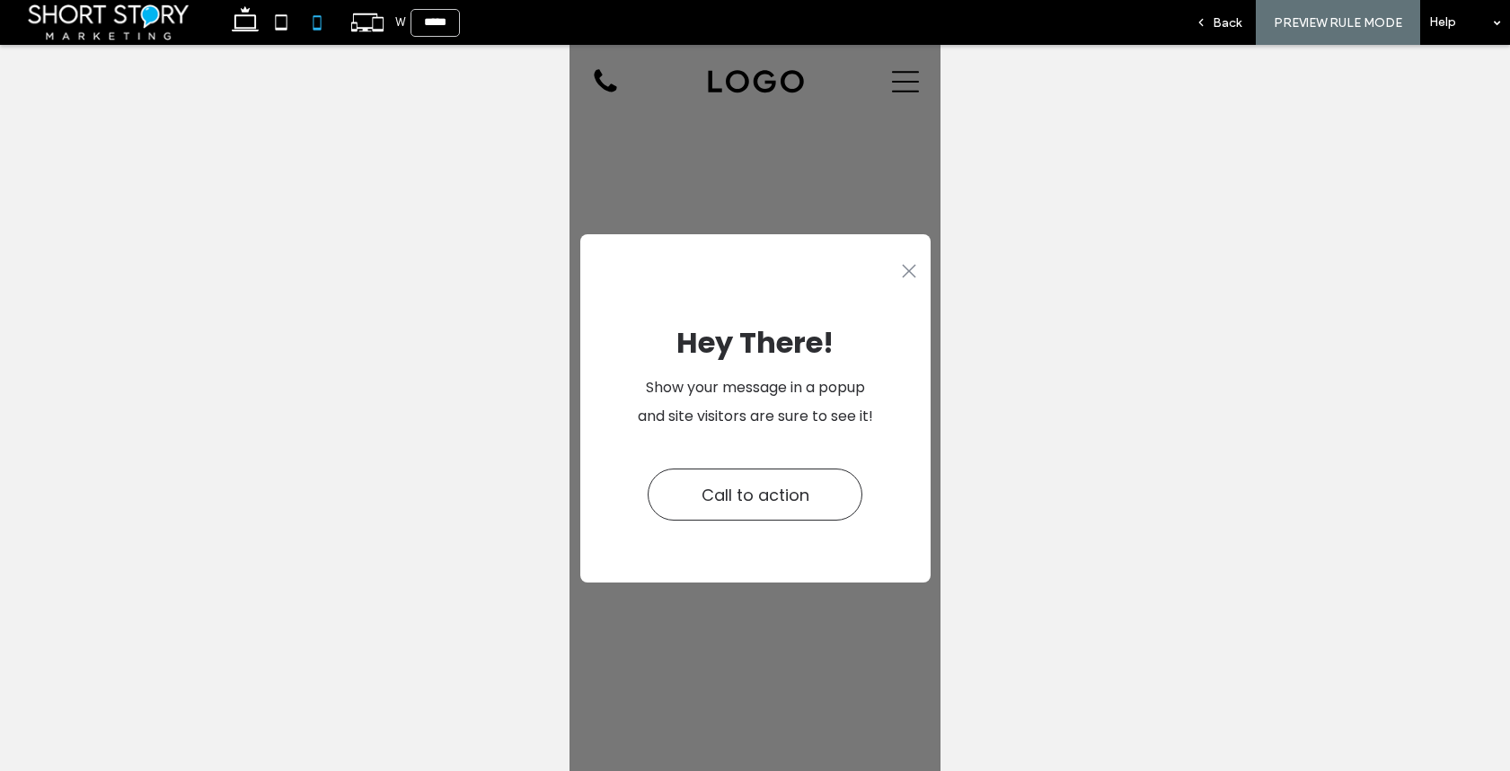
drag, startPoint x: 1226, startPoint y: 28, endPoint x: 1217, endPoint y: 29, distance: 9.0
click at [1226, 28] on span "Back" at bounding box center [1226, 22] width 29 height 15
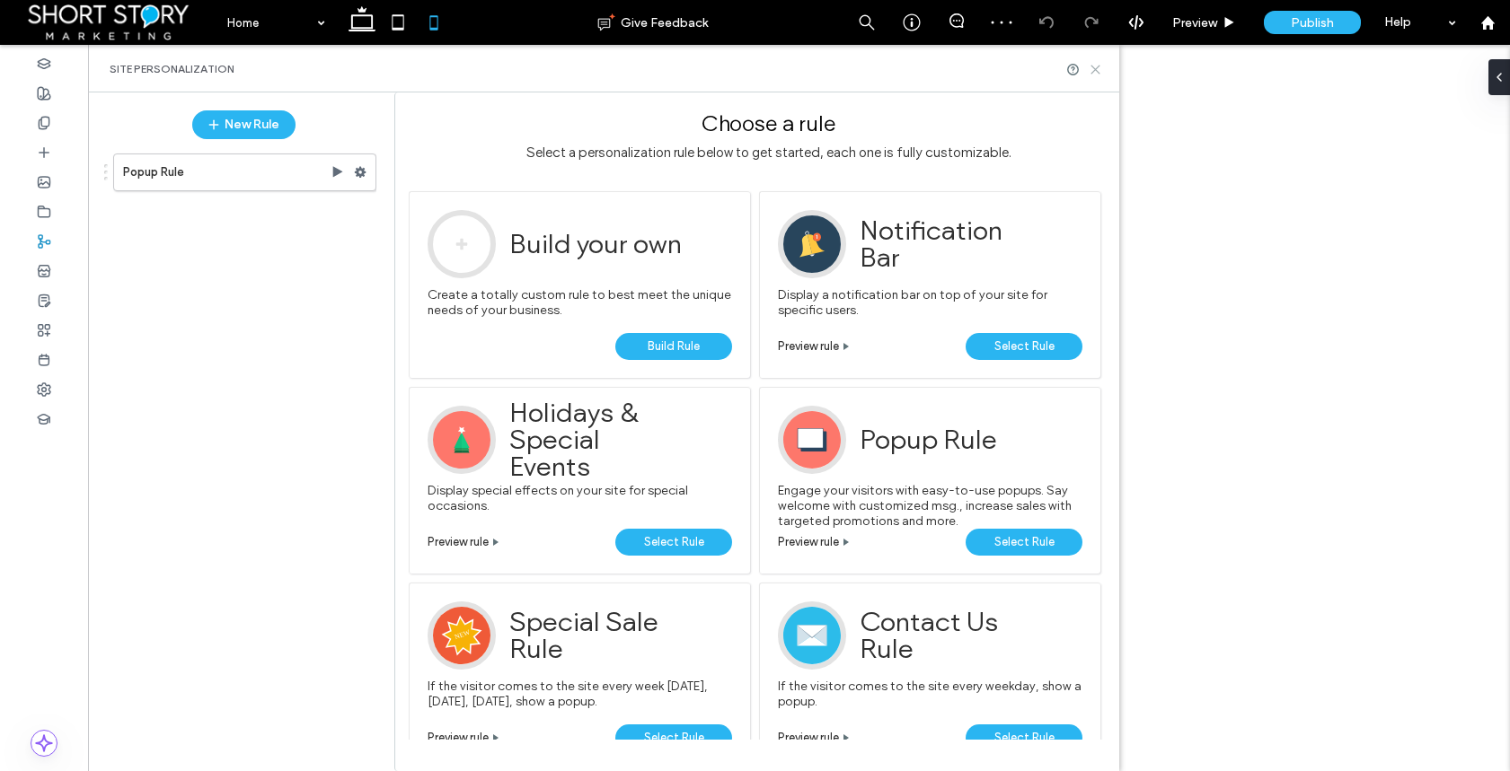
click at [1096, 67] on icon at bounding box center [1094, 69] width 13 height 13
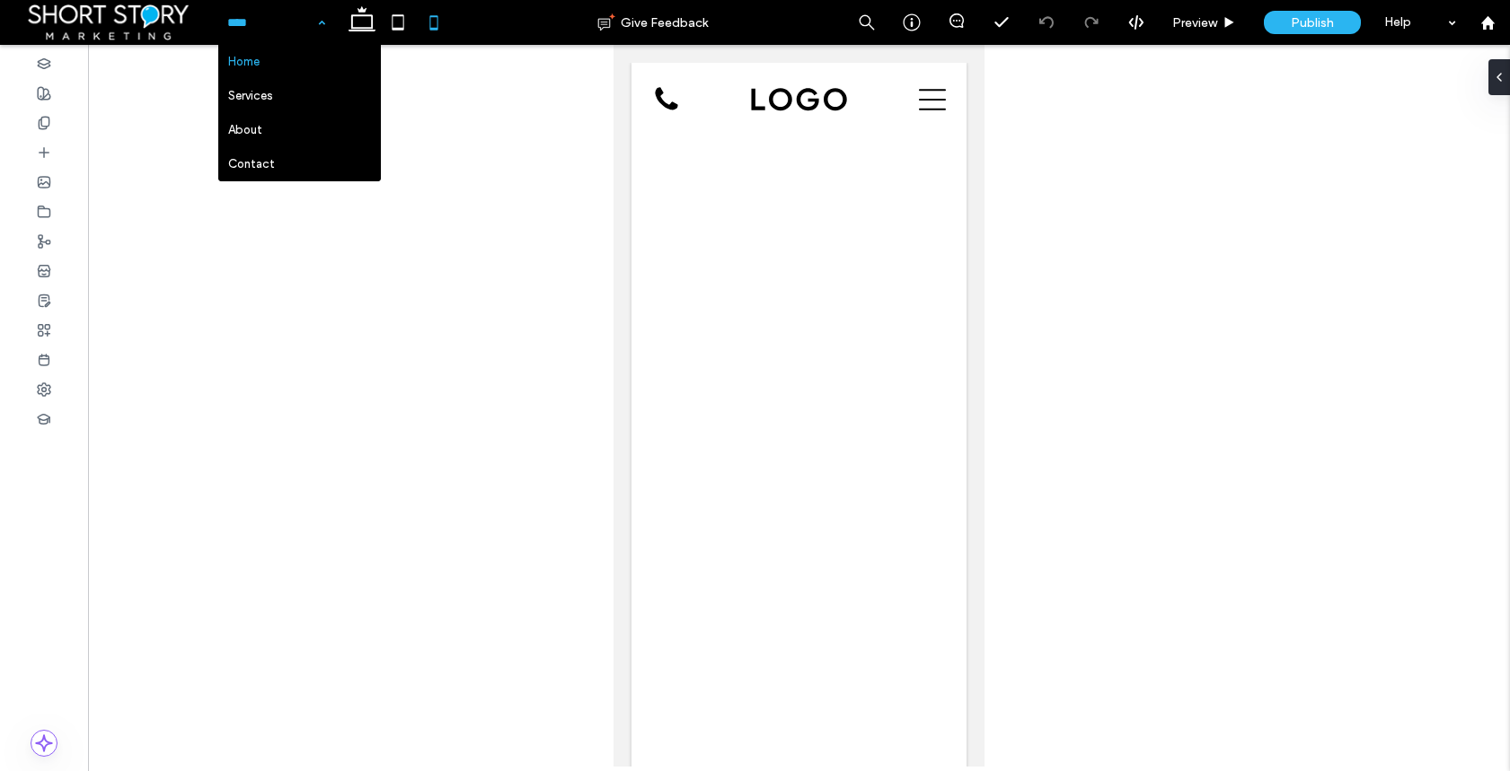
click at [247, 25] on input at bounding box center [271, 22] width 89 height 45
click at [1179, 20] on span "Preview" at bounding box center [1194, 22] width 45 height 15
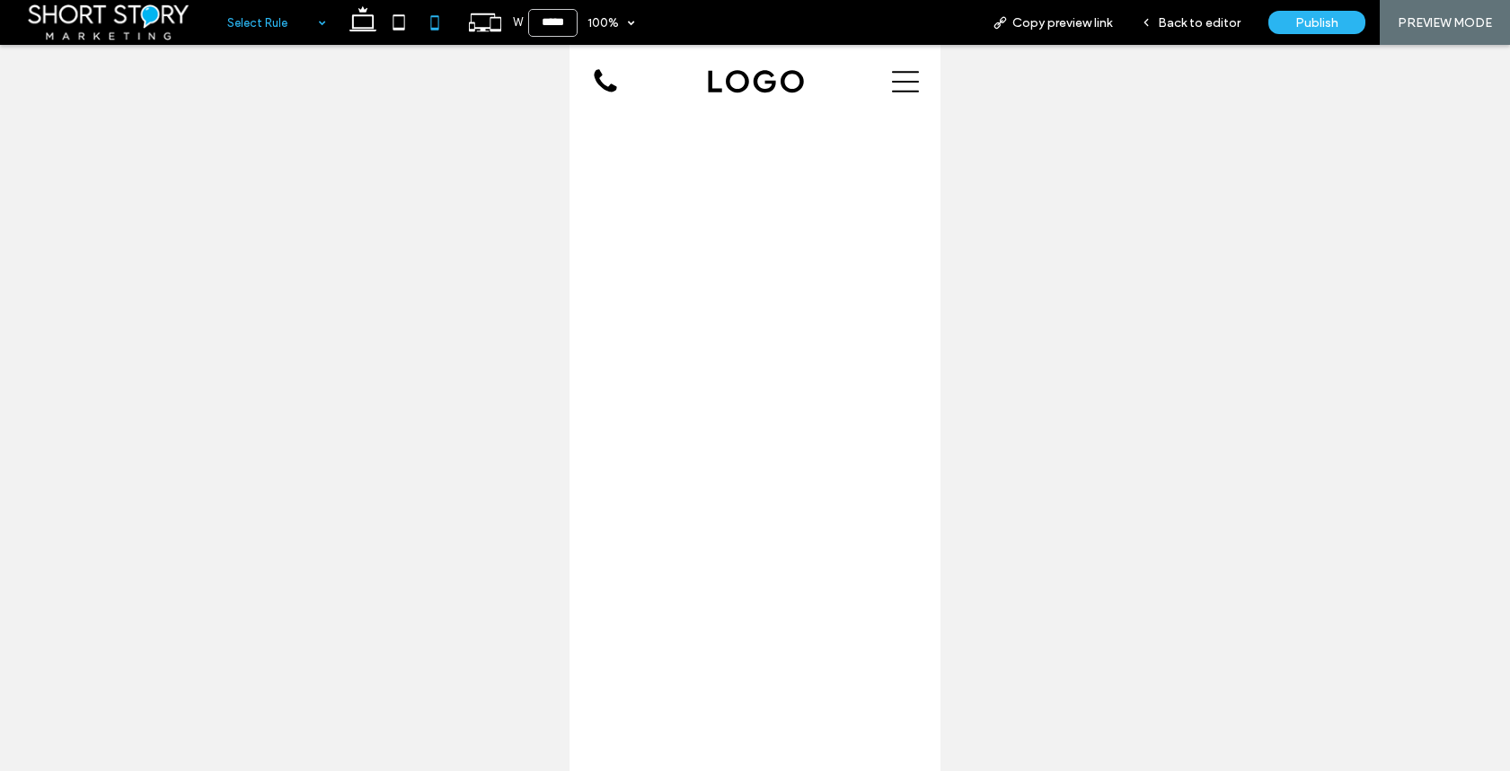
click at [297, 34] on input at bounding box center [272, 22] width 90 height 45
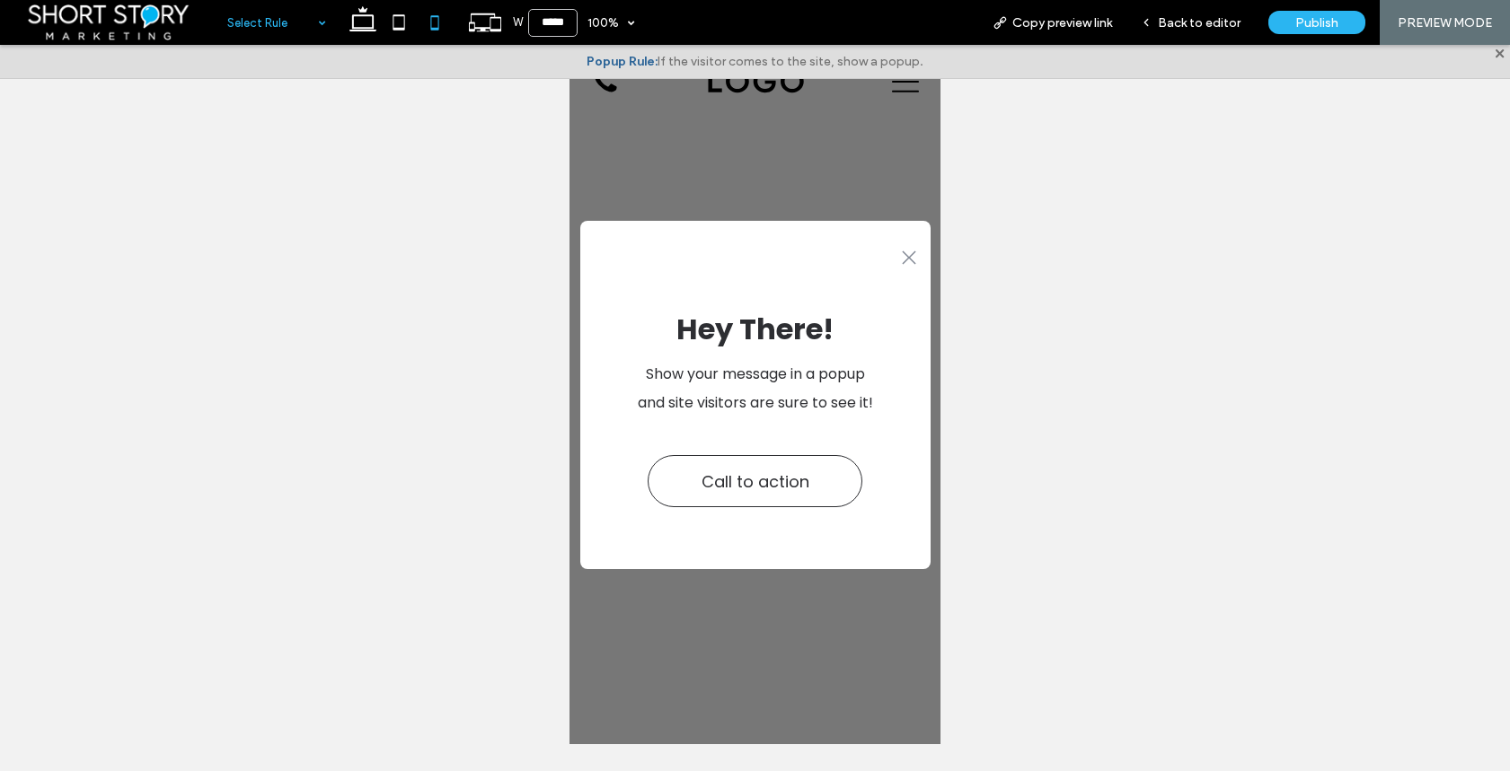
click at [442, 21] on icon at bounding box center [435, 22] width 36 height 36
drag, startPoint x: 540, startPoint y: 23, endPoint x: 549, endPoint y: 24, distance: 9.0
click at [549, 24] on input "*****" at bounding box center [552, 23] width 49 height 28
type input "*****"
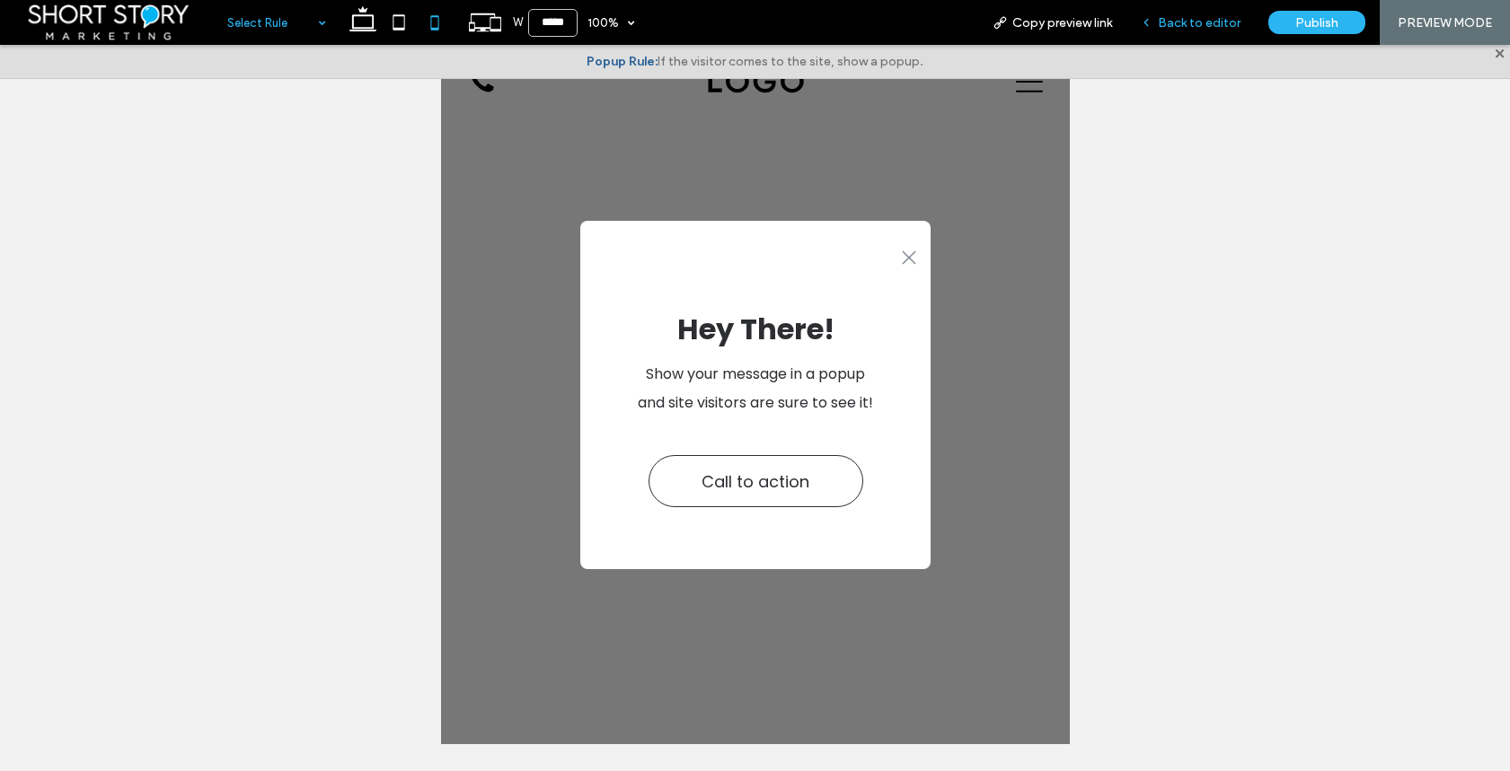
click at [1196, 27] on span "Back to editor" at bounding box center [1199, 22] width 83 height 15
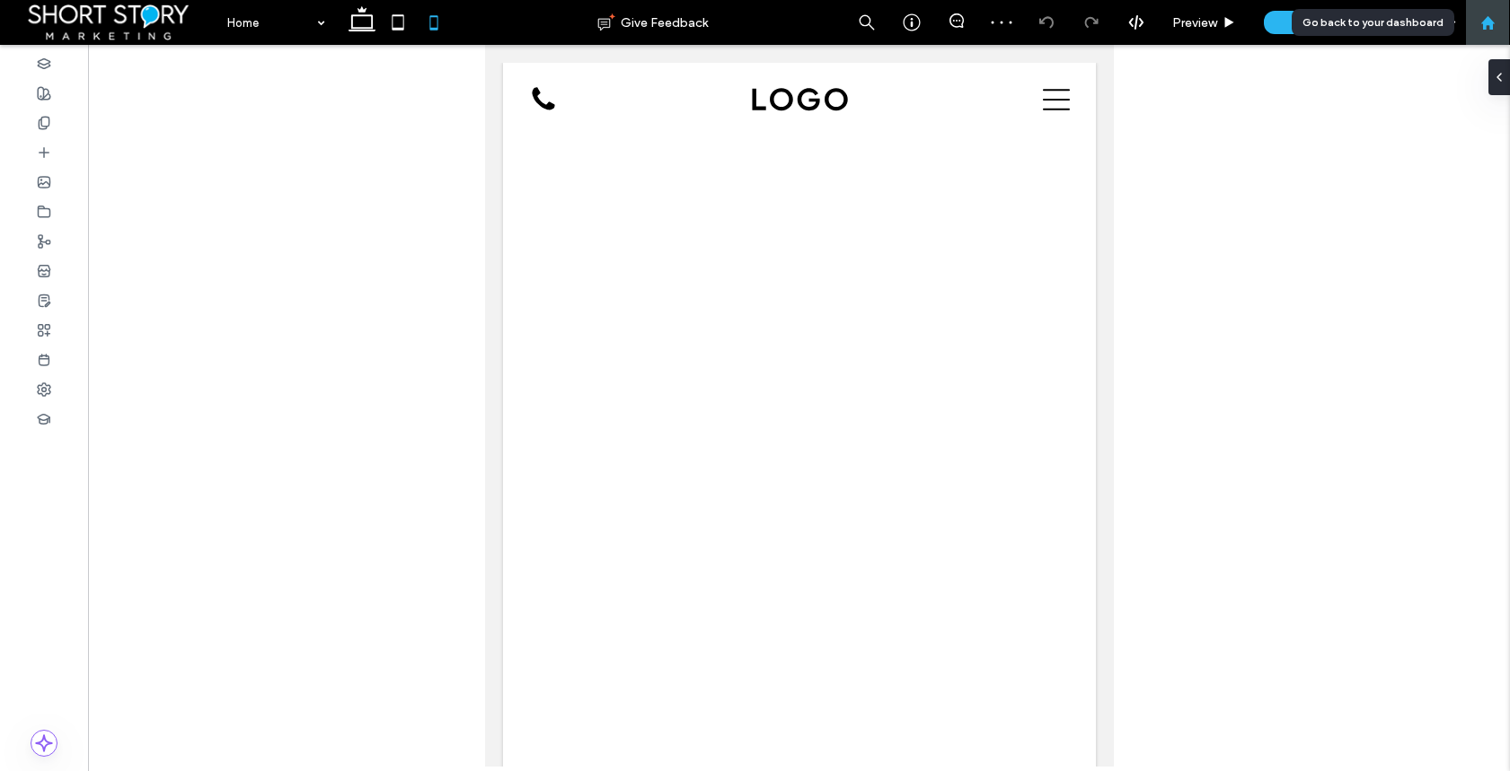
click at [1484, 22] on use at bounding box center [1486, 21] width 13 height 13
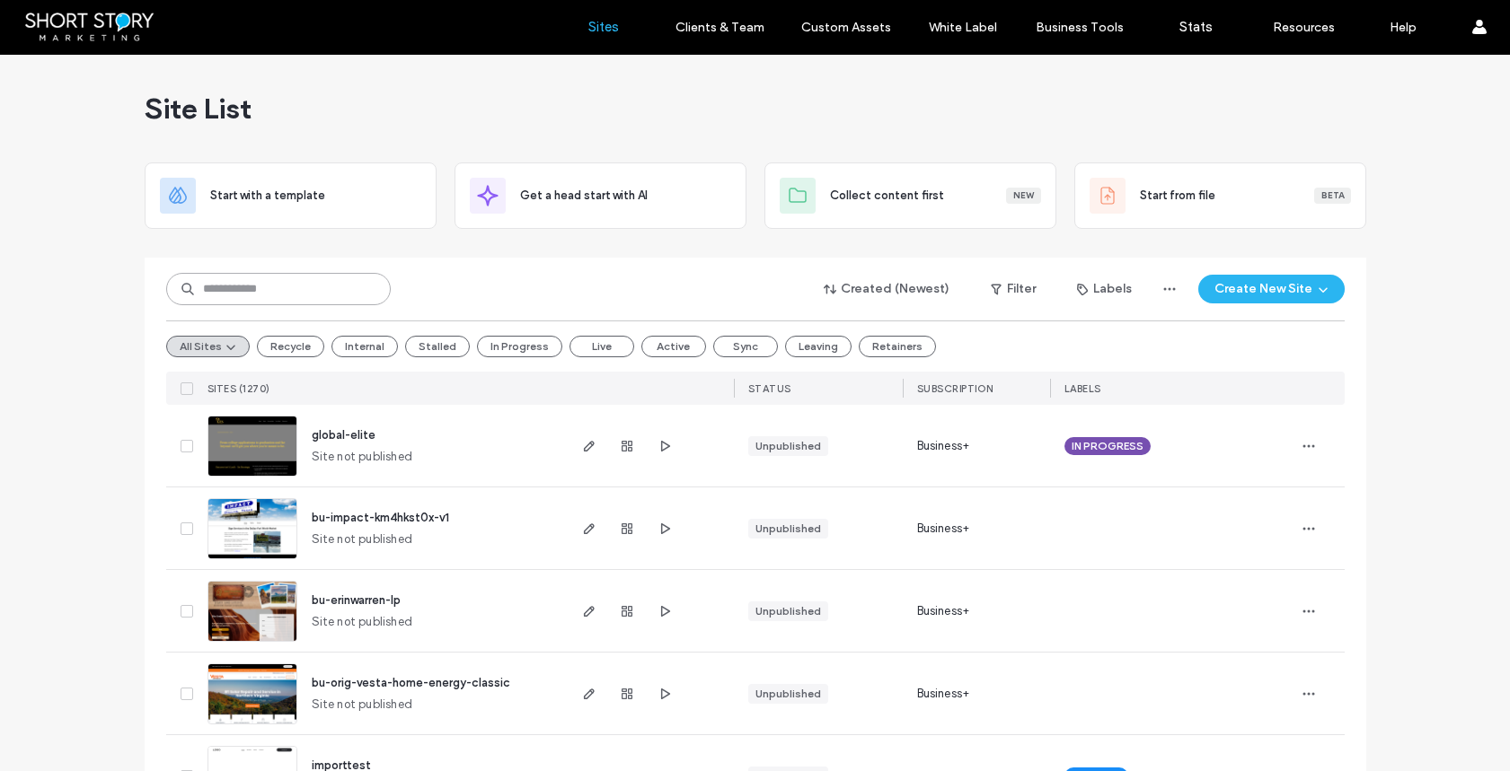
click at [242, 285] on input at bounding box center [278, 289] width 225 height 32
paste input "********"
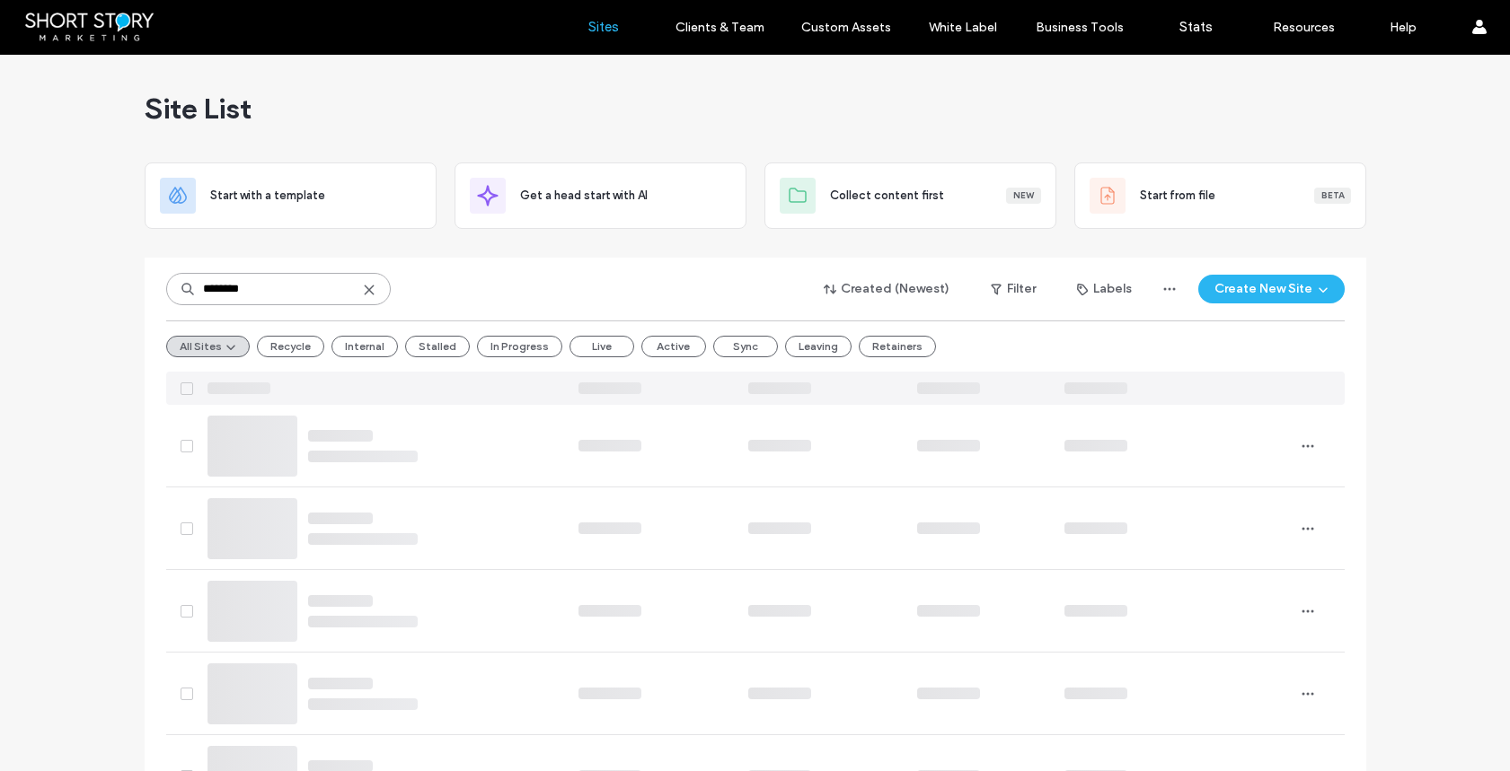
type input "********"
